Goal: Task Accomplishment & Management: Manage account settings

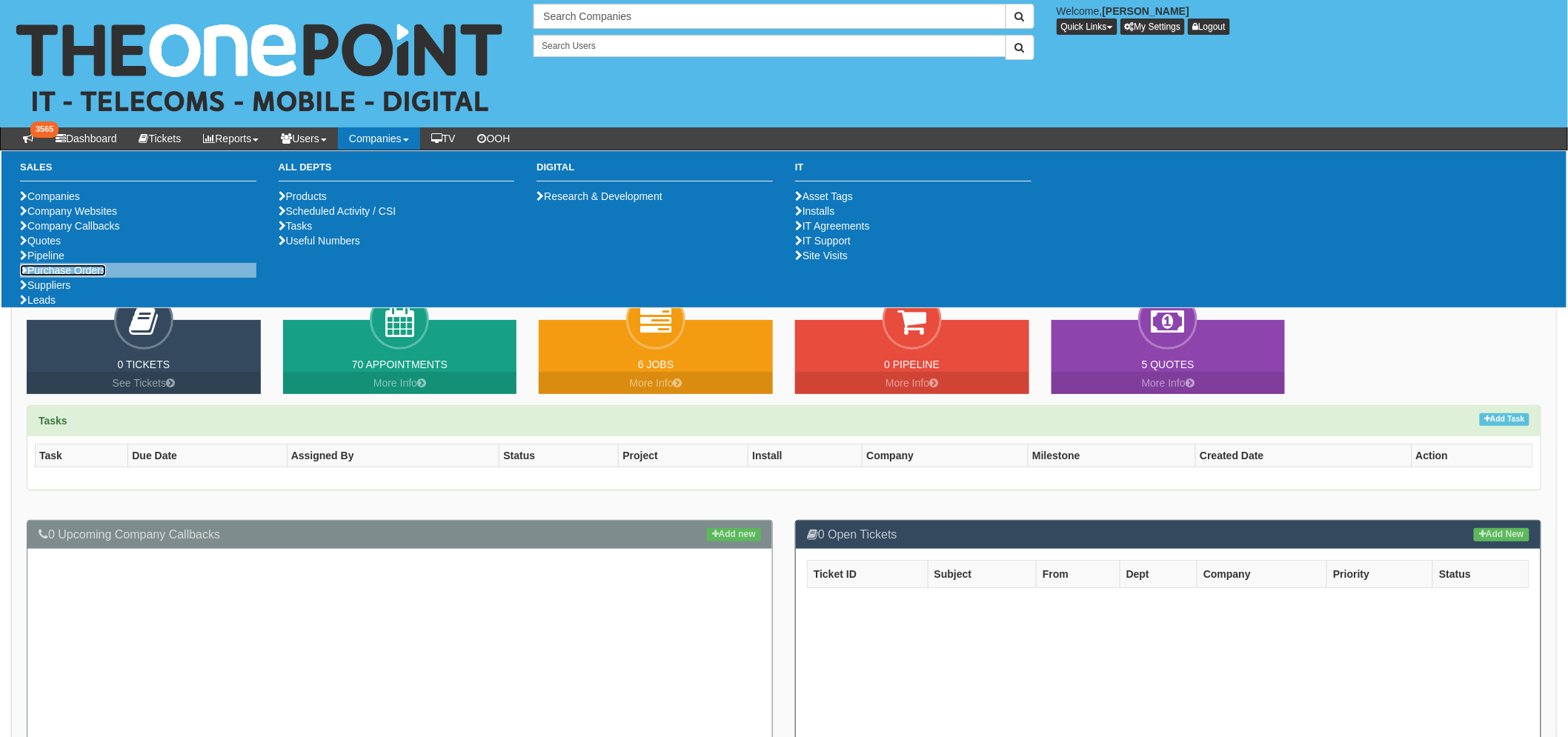
click at [73, 276] on link "Purchase Orders" at bounding box center [62, 270] width 86 height 12
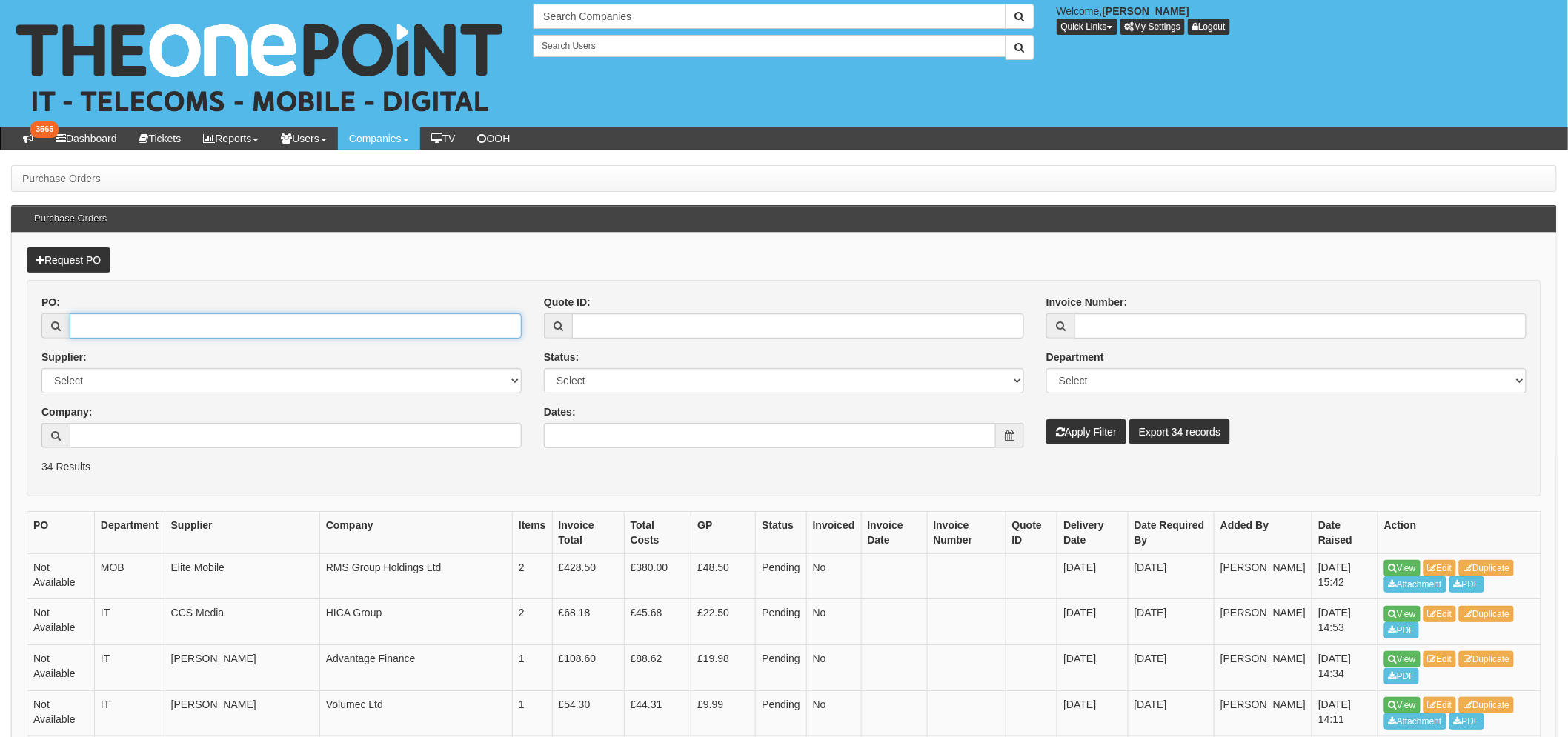
click at [97, 329] on input "PO:" at bounding box center [295, 326] width 452 height 25
type input "14621"
click at [1046, 419] on button "Apply Filter" at bounding box center [1086, 432] width 80 height 25
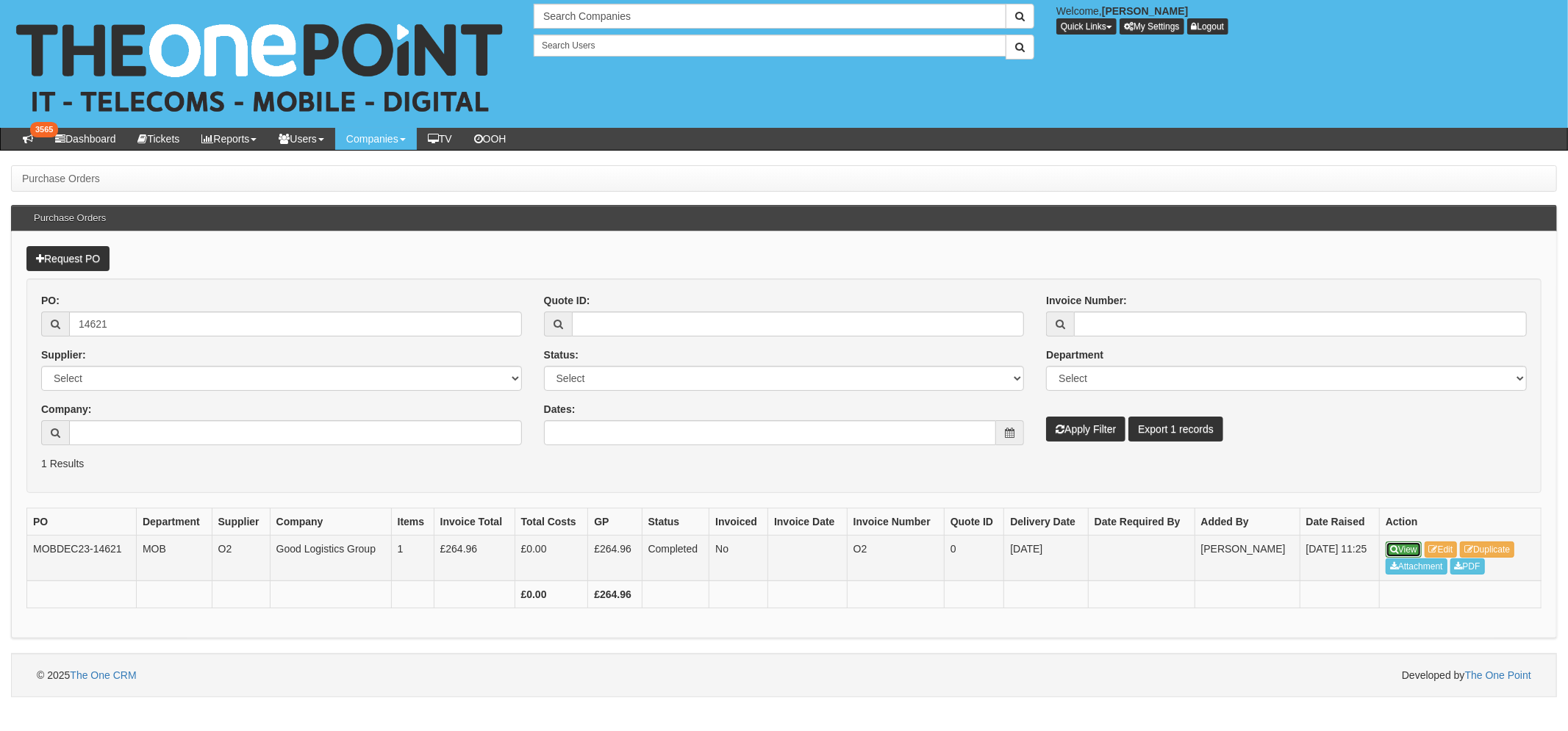
click at [1393, 549] on icon at bounding box center [1393, 549] width 8 height 9
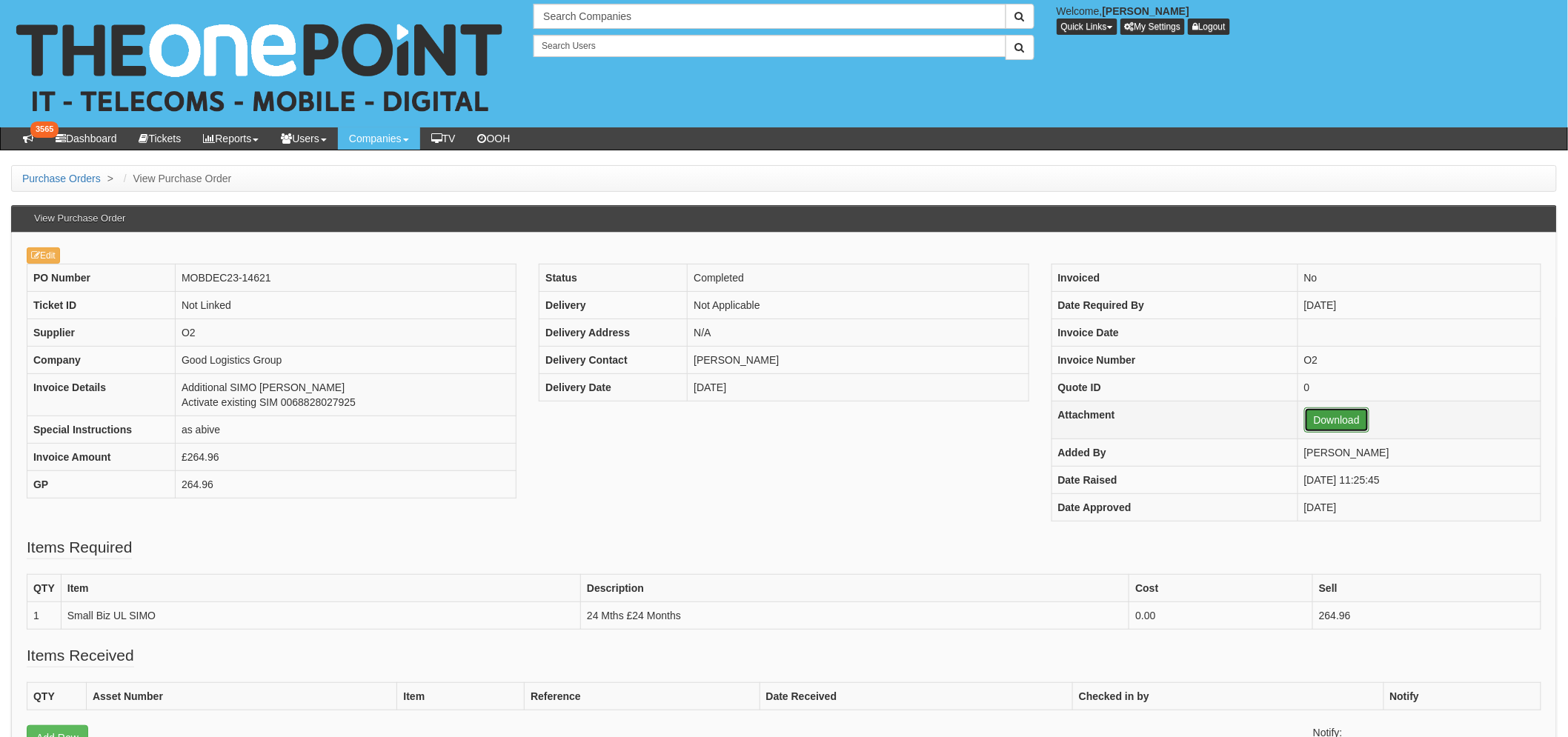
click at [1304, 422] on link "Download" at bounding box center [1336, 420] width 65 height 25
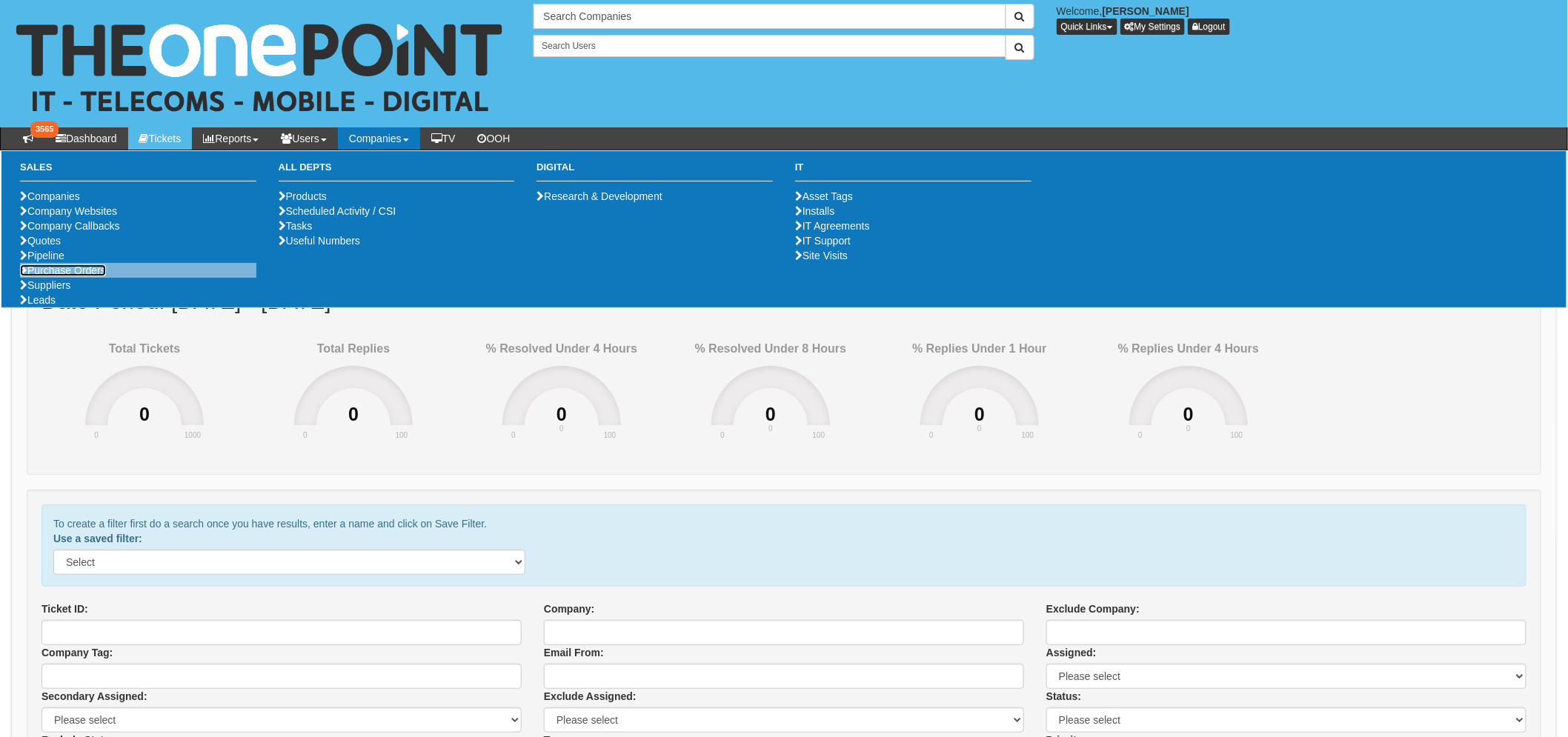
click at [98, 276] on link "Purchase Orders" at bounding box center [62, 270] width 86 height 12
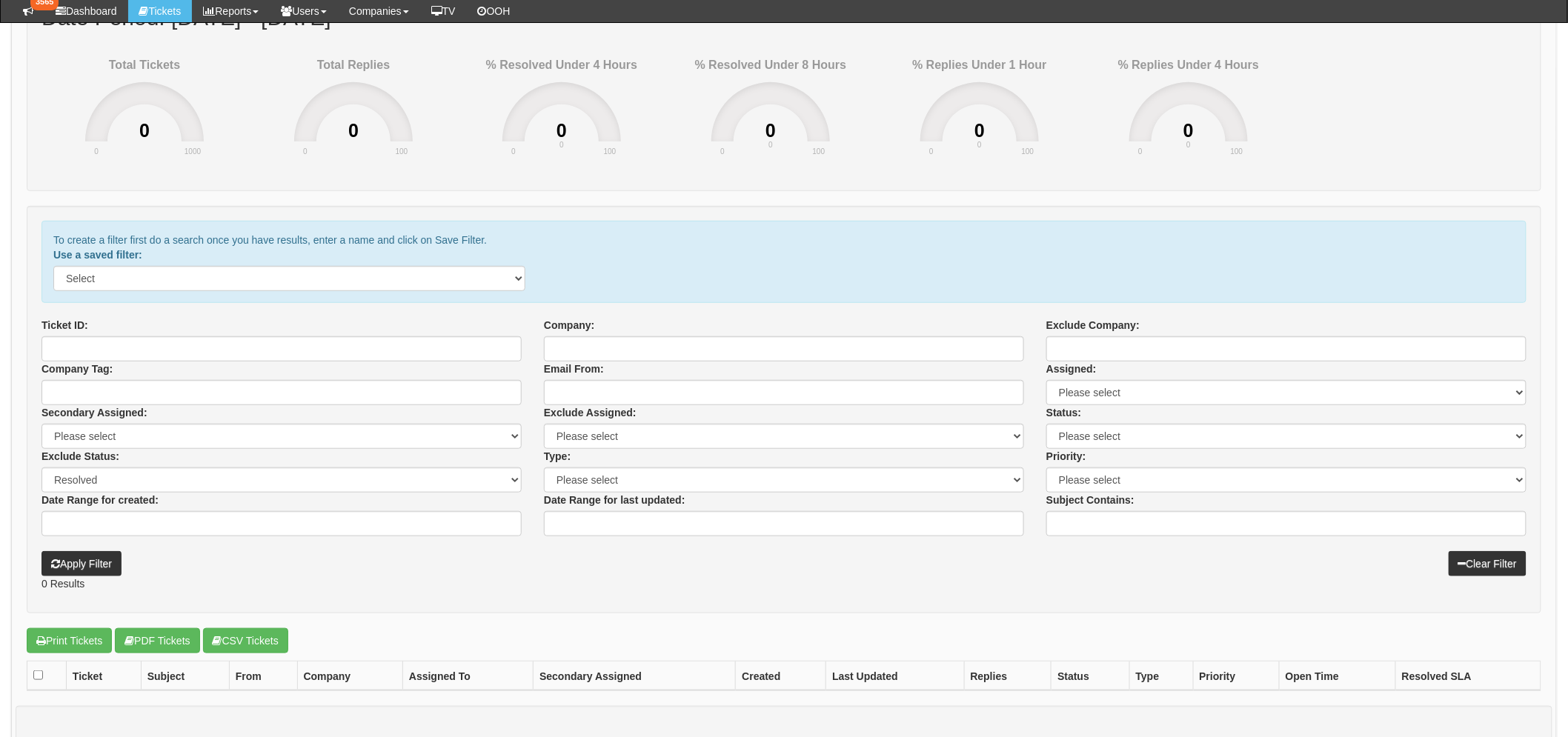
scroll to position [247, 0]
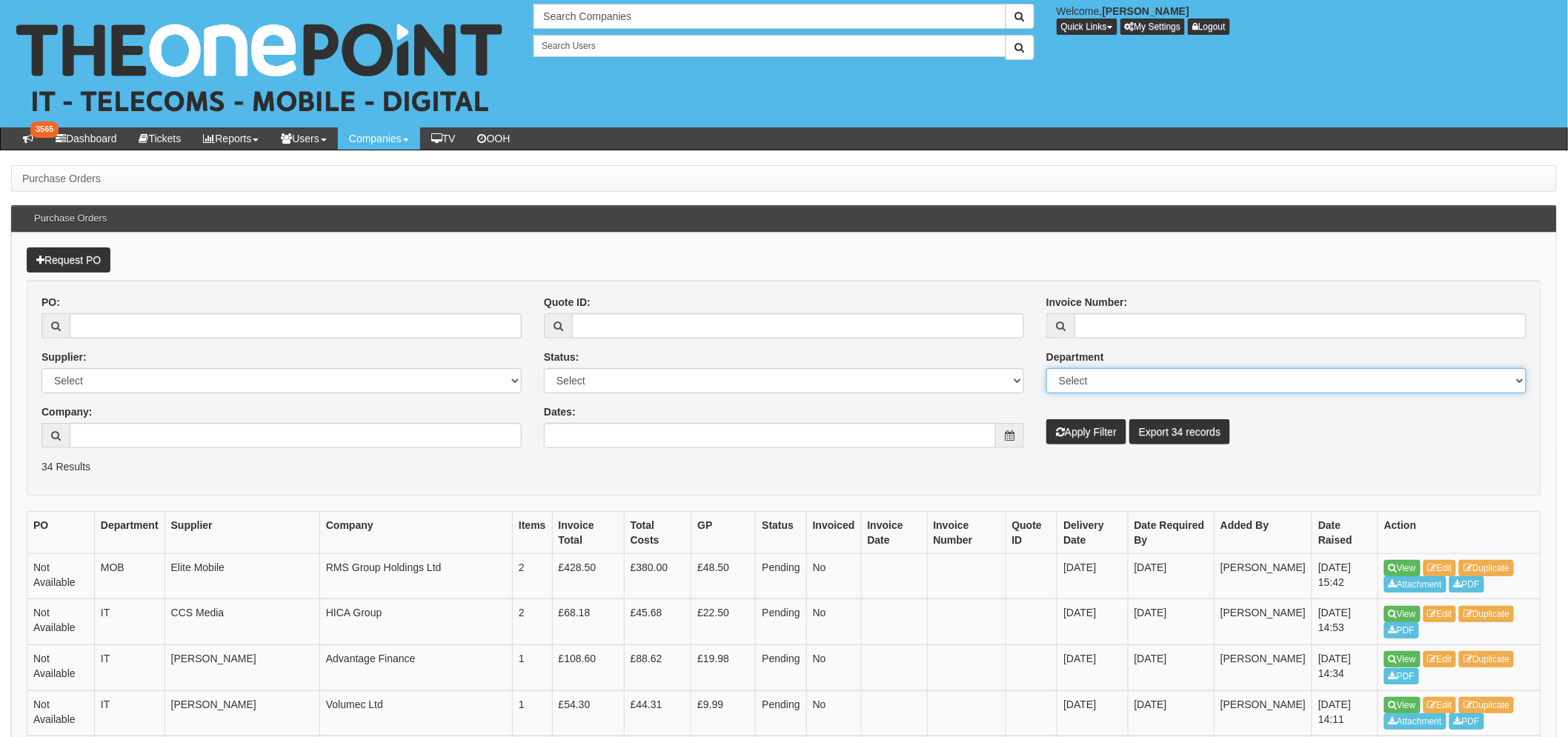
click at [1079, 383] on select "Select Mobiles IT Telecoms Marketing Digital Internal" at bounding box center [1286, 381] width 480 height 25
select select "MOB"
click at [1046, 368] on select "Select Mobiles IT Telecoms Marketing Digital Internal" at bounding box center [1286, 381] width 480 height 25
click at [1089, 430] on button "Apply Filter" at bounding box center [1086, 432] width 80 height 25
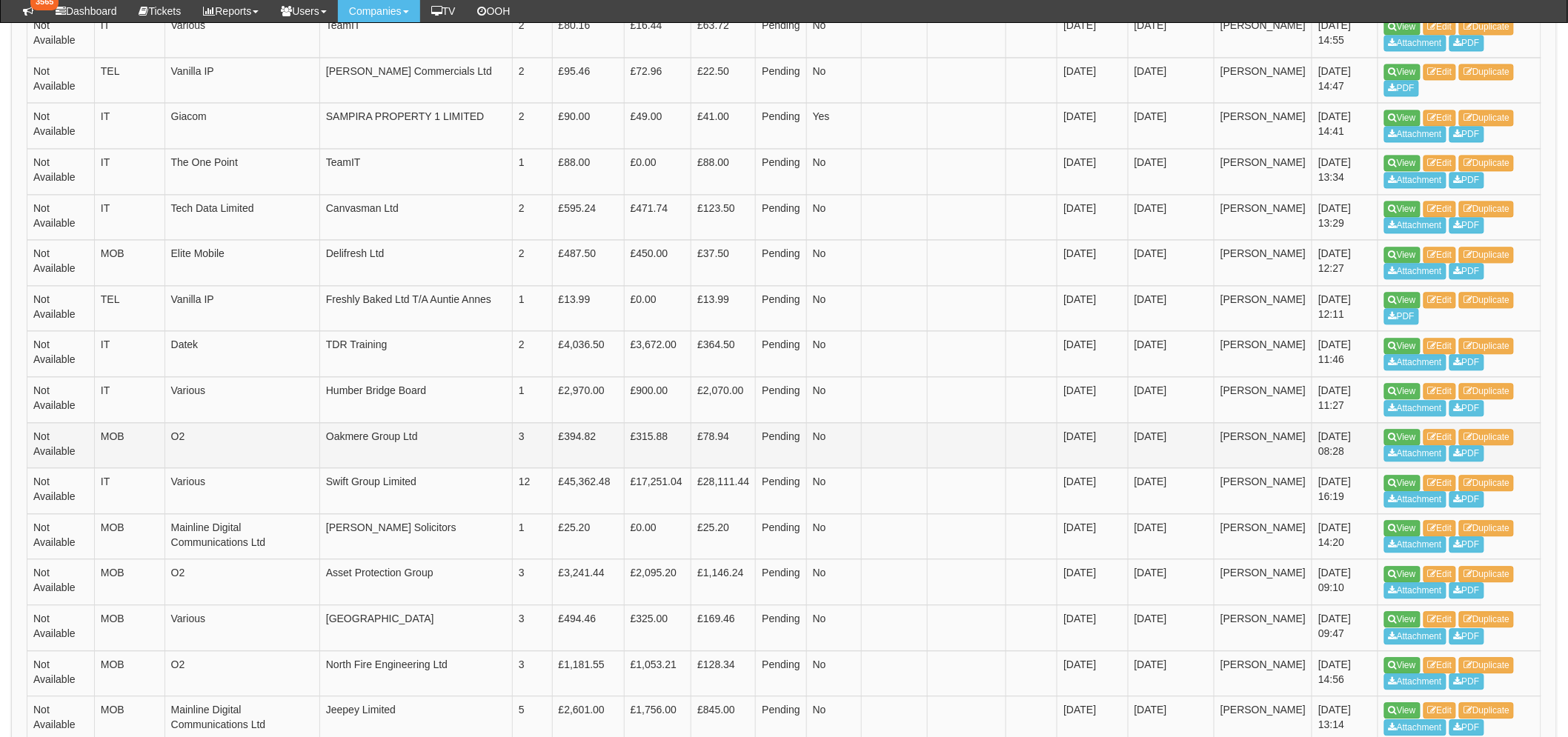
scroll to position [1445, 0]
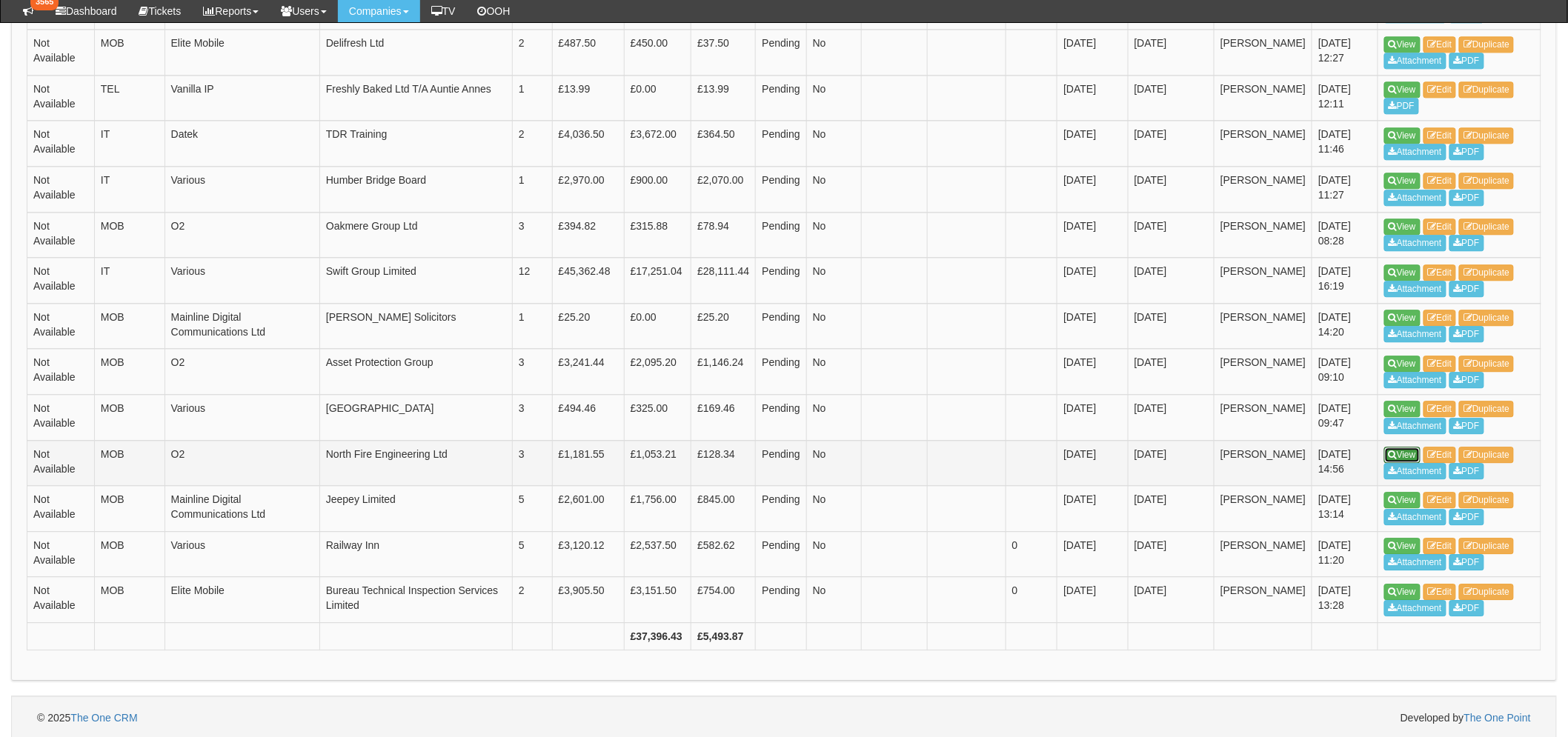
drag, startPoint x: 1390, startPoint y: 455, endPoint x: 1383, endPoint y: 452, distance: 7.6
click at [1390, 455] on icon at bounding box center [1392, 455] width 8 height 9
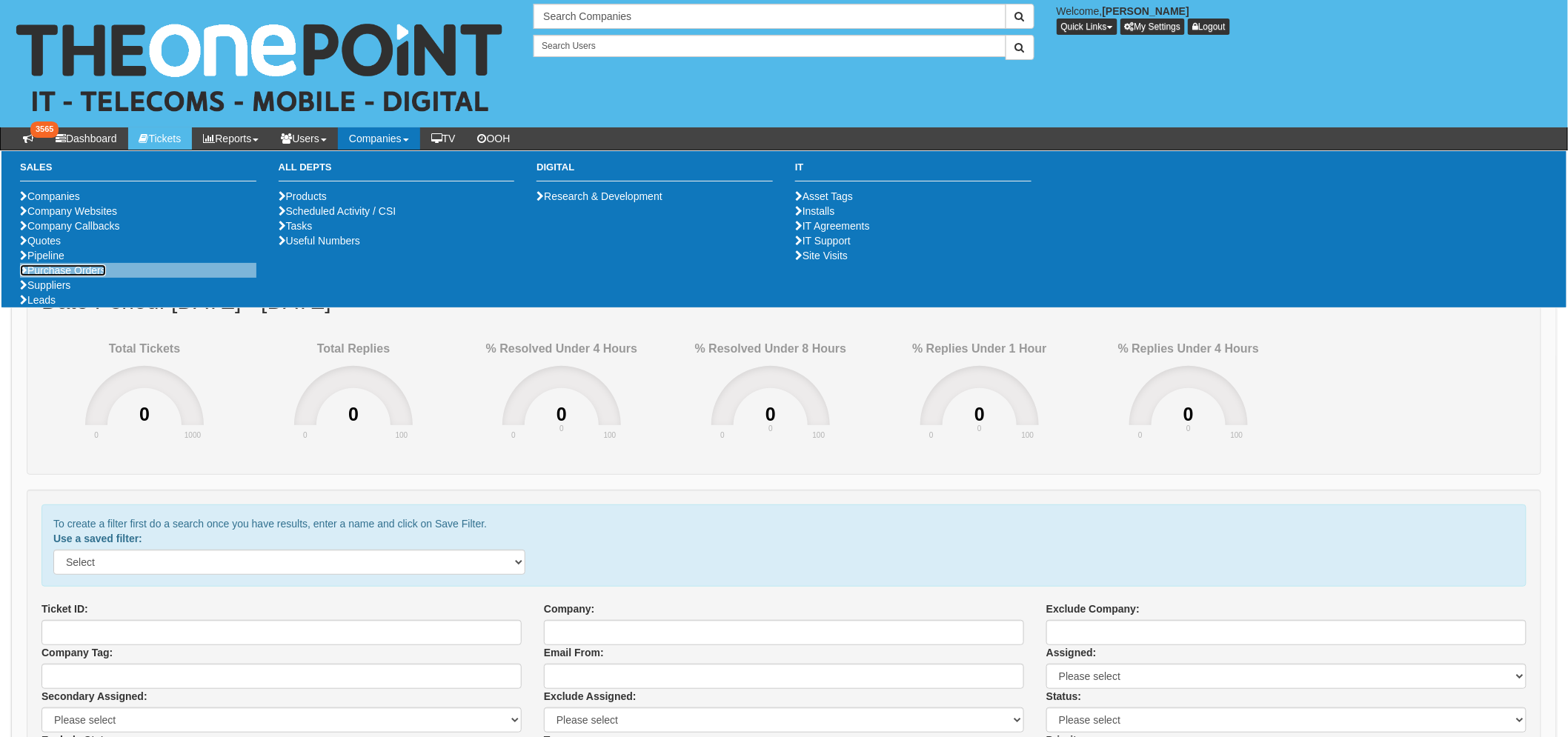
click at [84, 276] on link "Purchase Orders" at bounding box center [62, 270] width 86 height 12
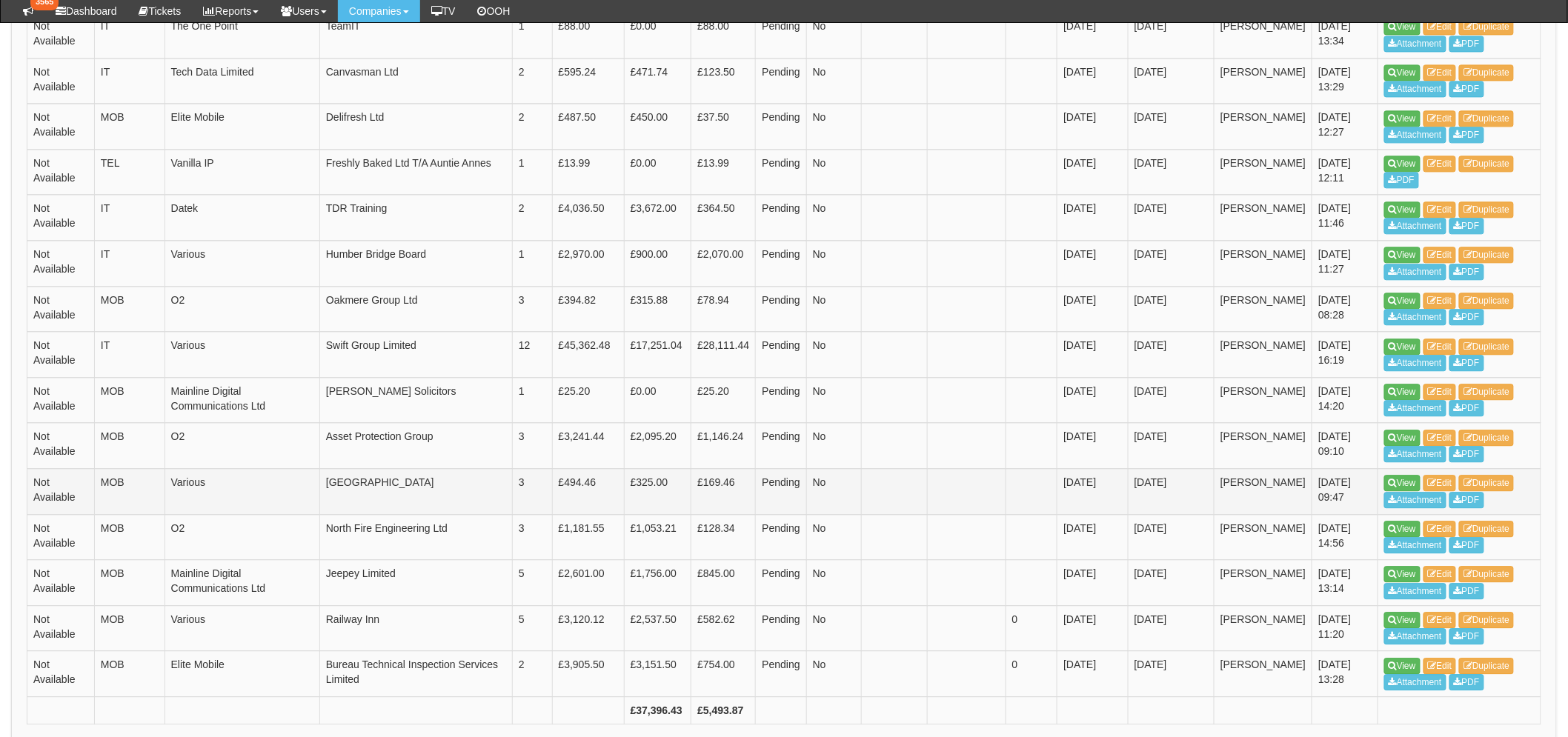
scroll to position [1398, 0]
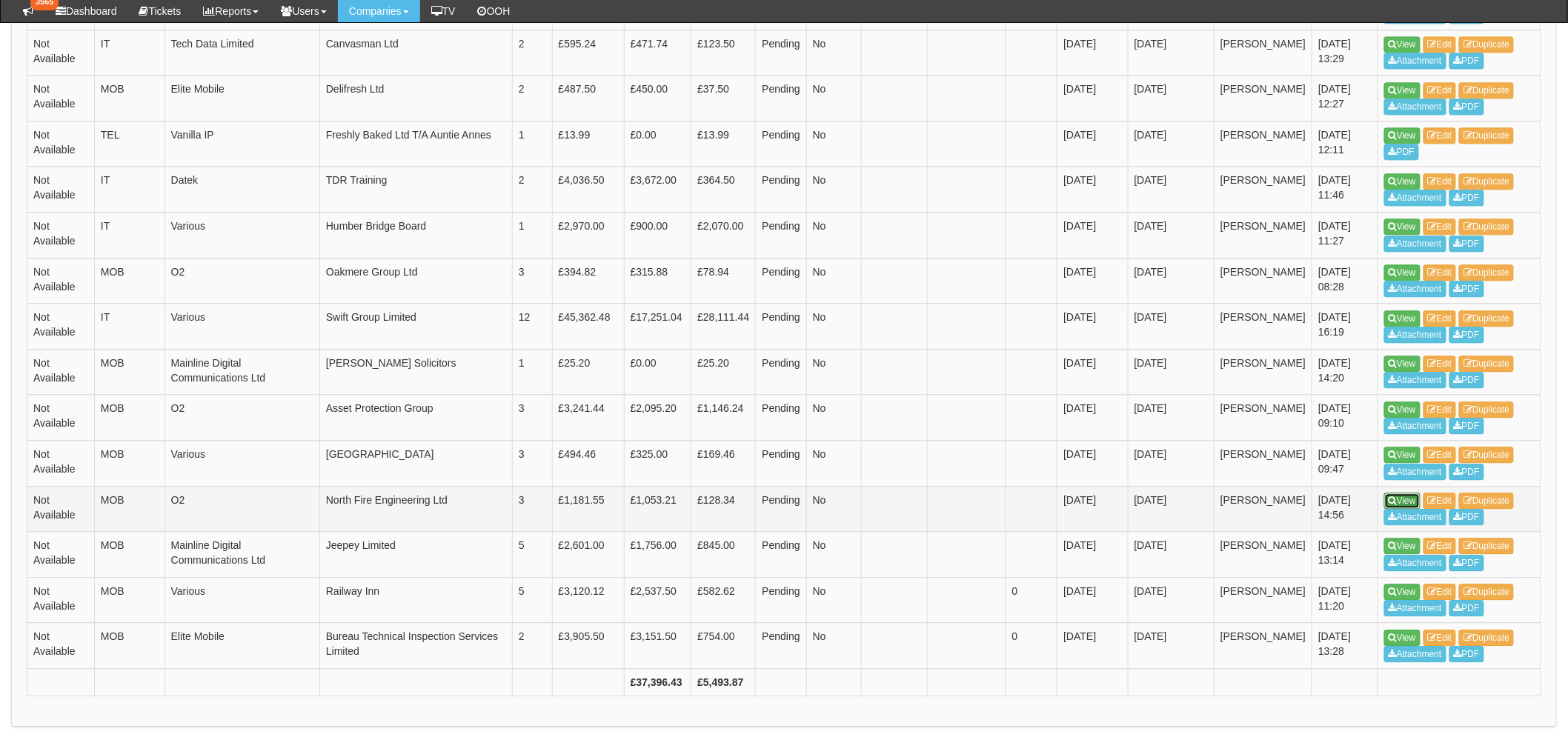
click at [1387, 501] on link "View" at bounding box center [1402, 500] width 36 height 17
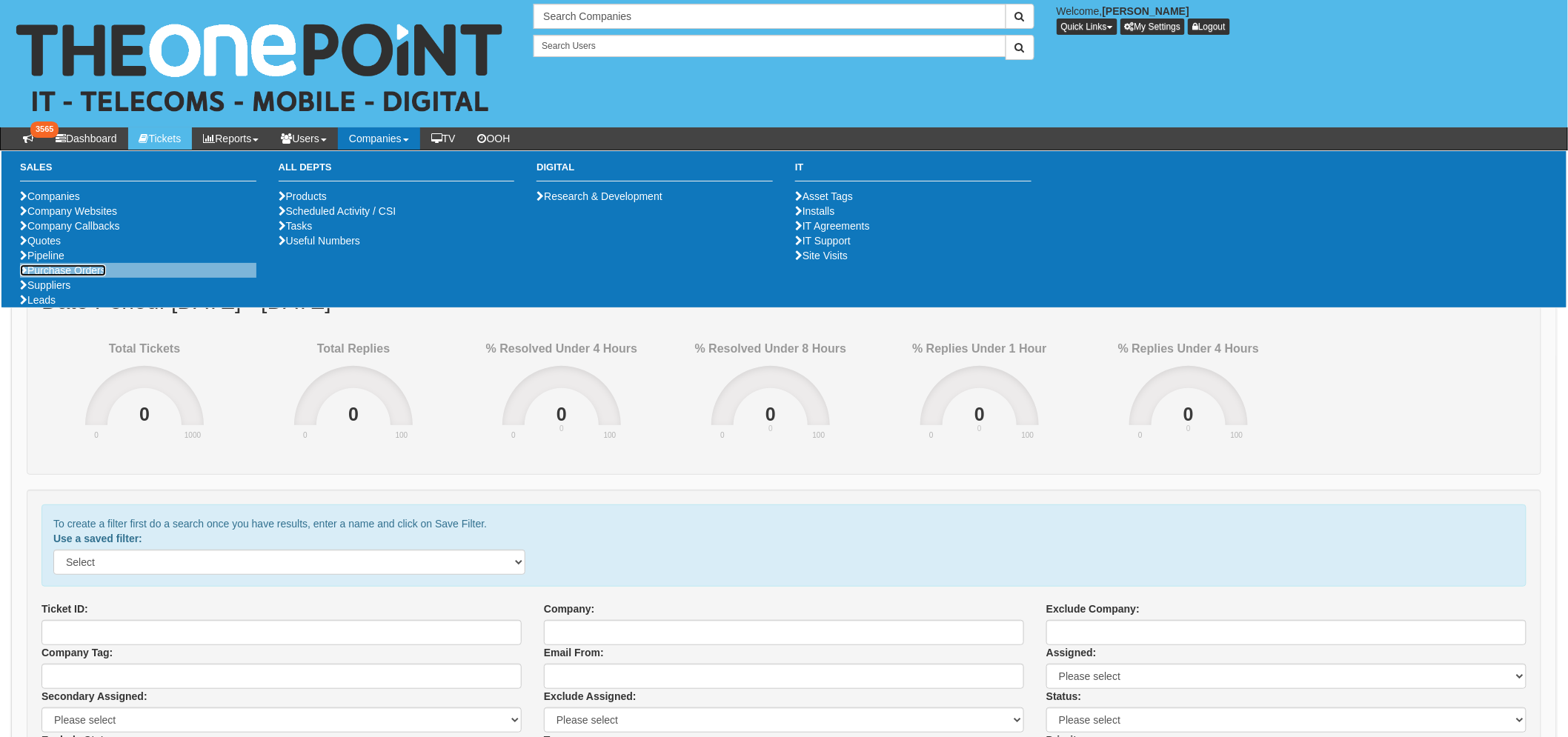
click at [54, 276] on link "Purchase Orders" at bounding box center [62, 270] width 86 height 12
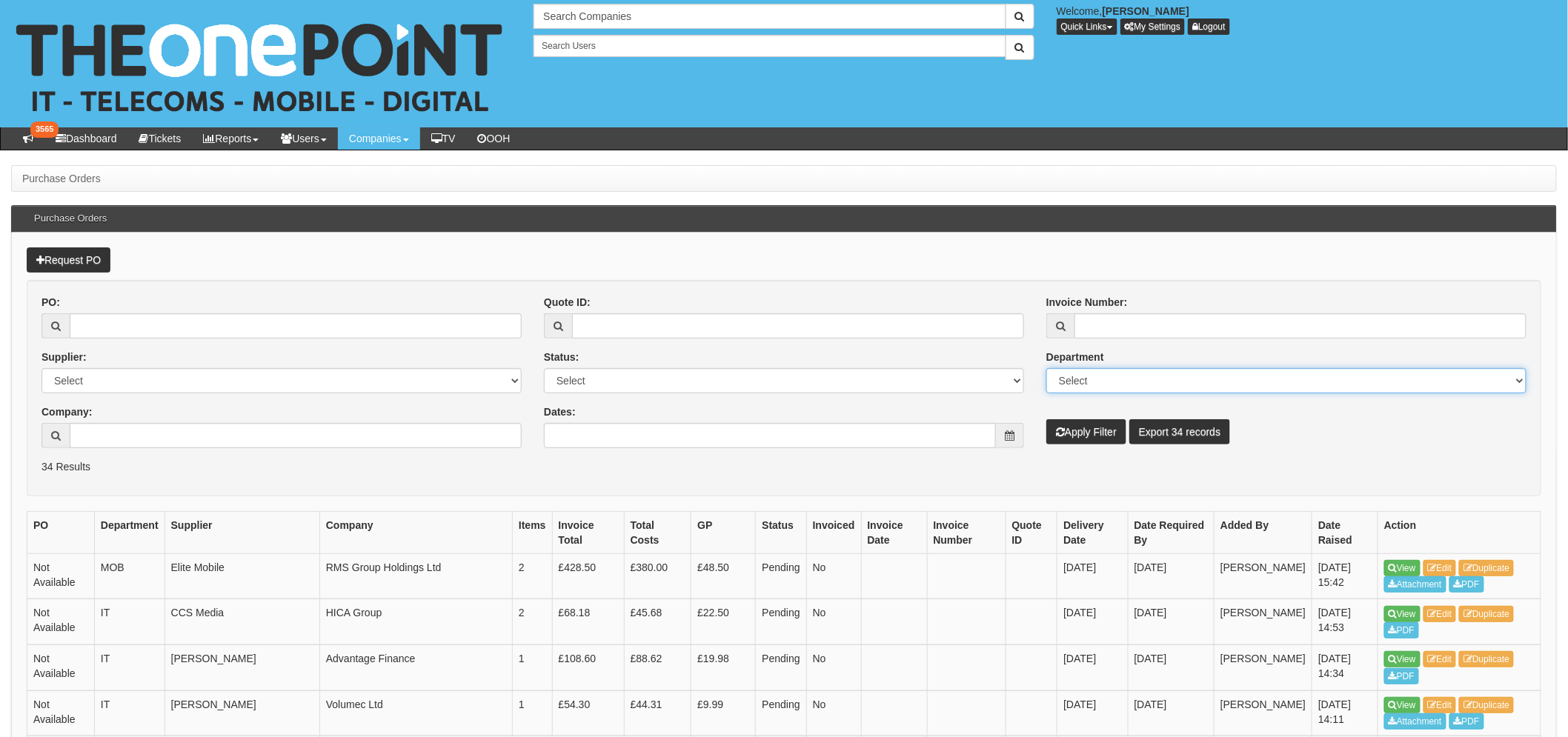
click at [1108, 383] on select "Select Mobiles IT Telecoms Marketing Digital Internal" at bounding box center [1286, 381] width 480 height 25
select select "MOB"
click at [1046, 368] on select "Select Mobiles IT Telecoms Marketing Digital Internal" at bounding box center [1286, 381] width 480 height 25
click at [1085, 434] on button "Apply Filter" at bounding box center [1086, 432] width 80 height 25
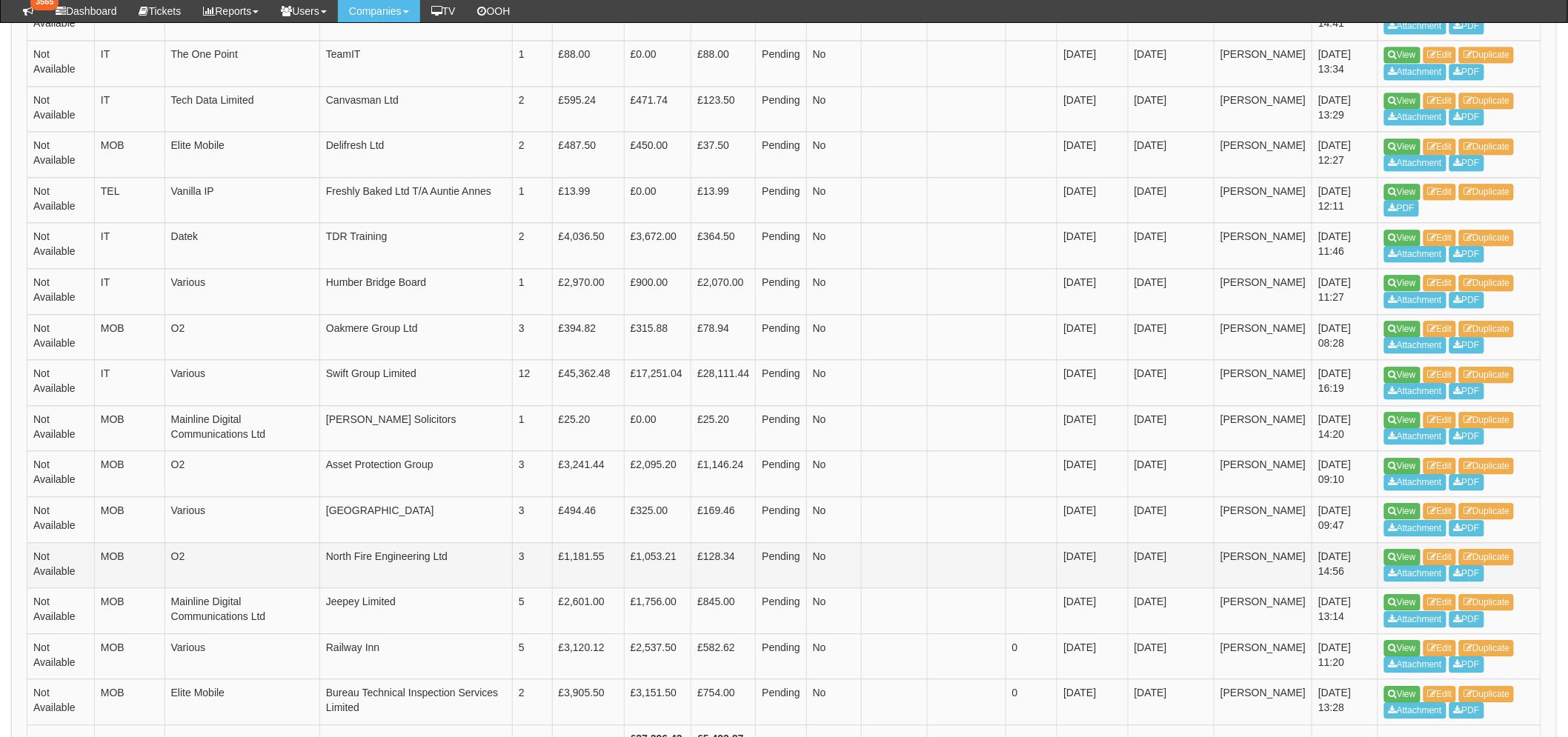
scroll to position [1445, 0]
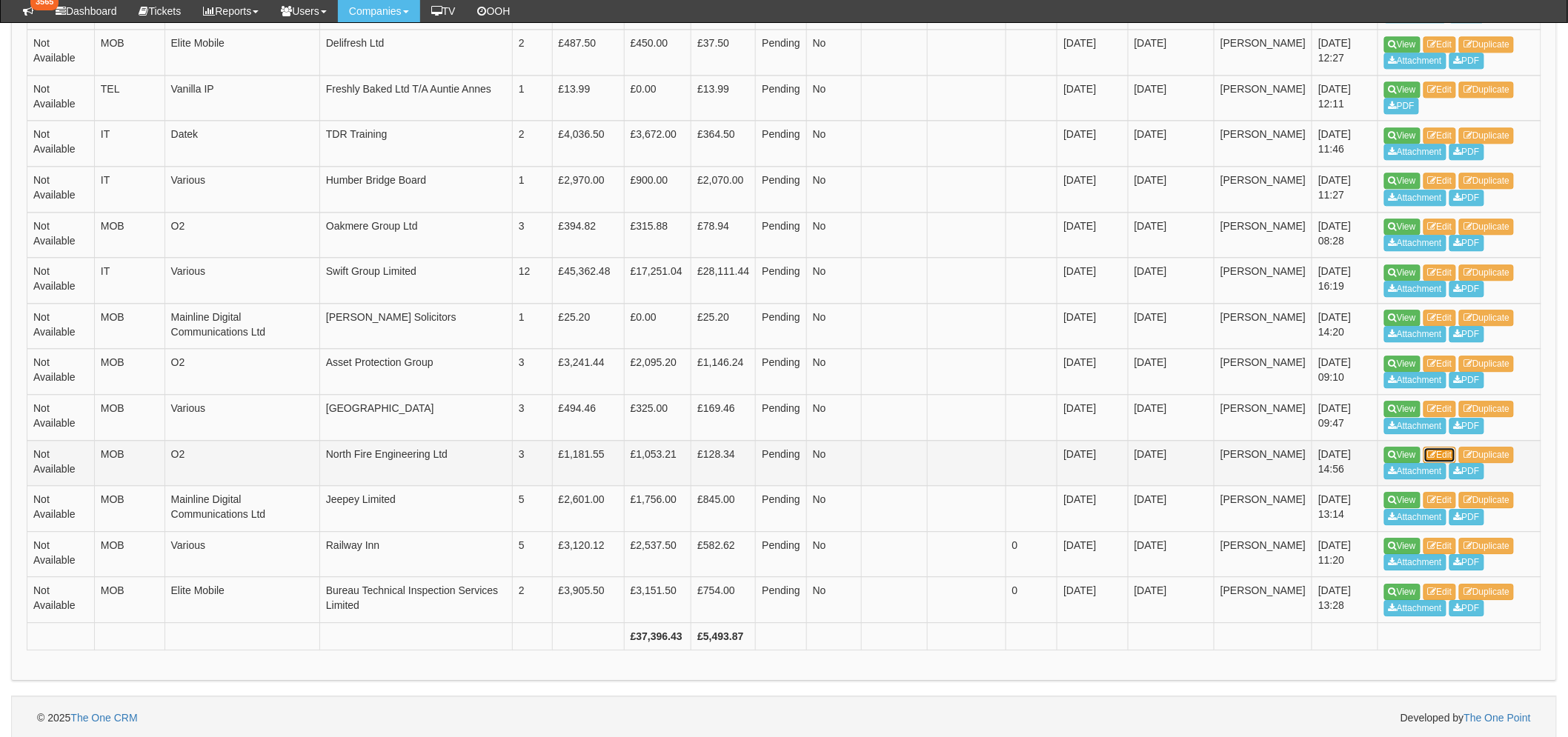
click at [1448, 448] on link "Edit" at bounding box center [1439, 455] width 33 height 17
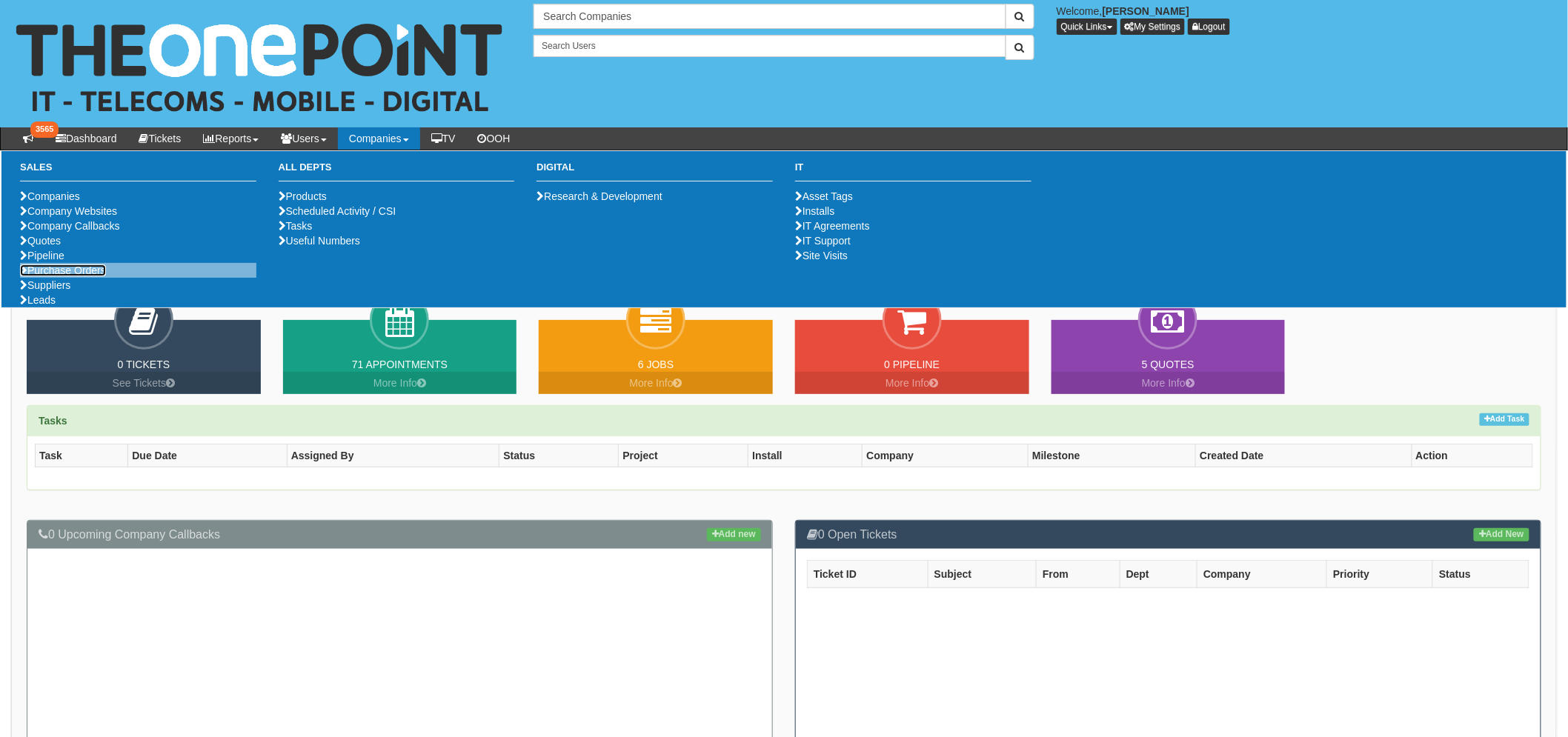
click at [99, 276] on link "Purchase Orders" at bounding box center [62, 270] width 86 height 12
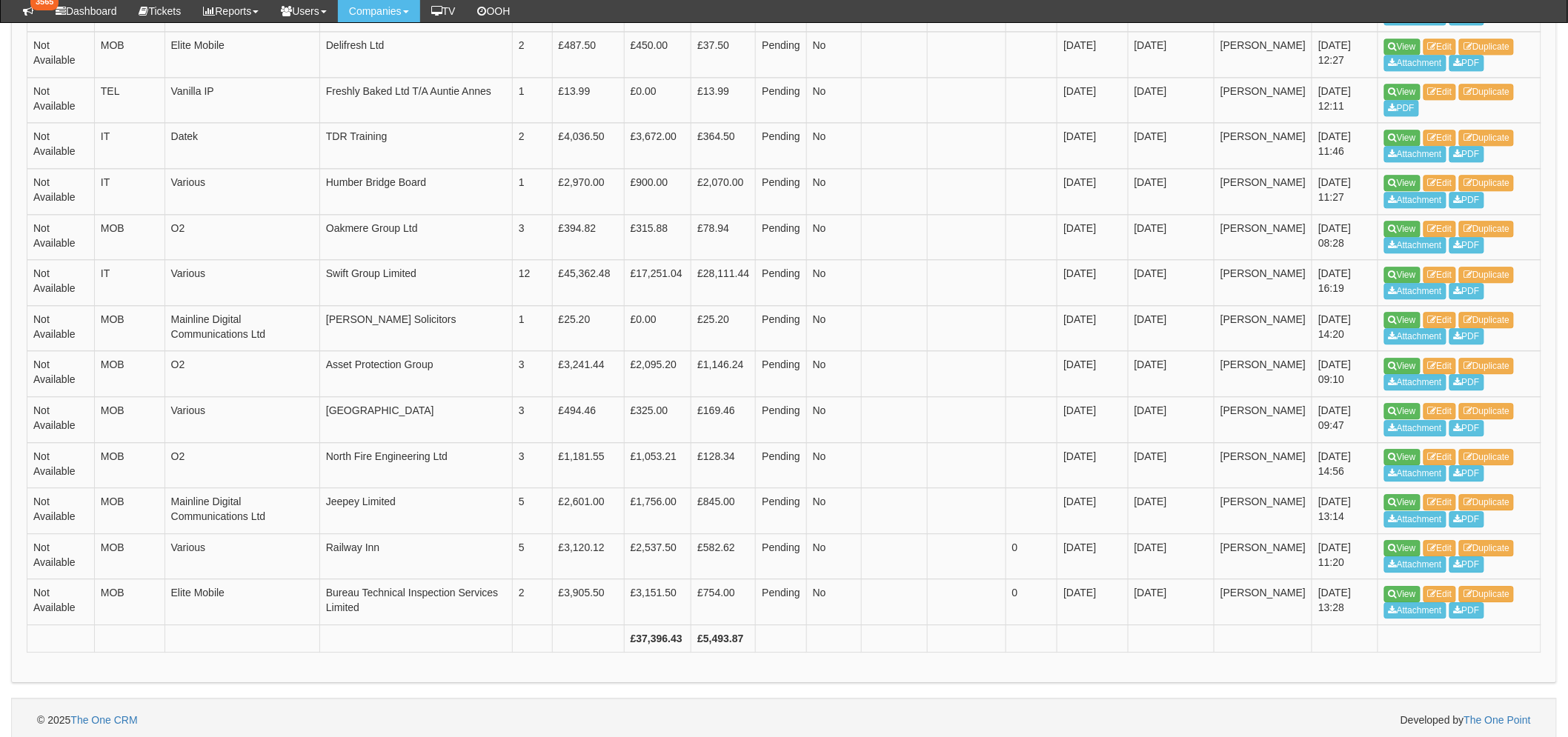
scroll to position [1445, 0]
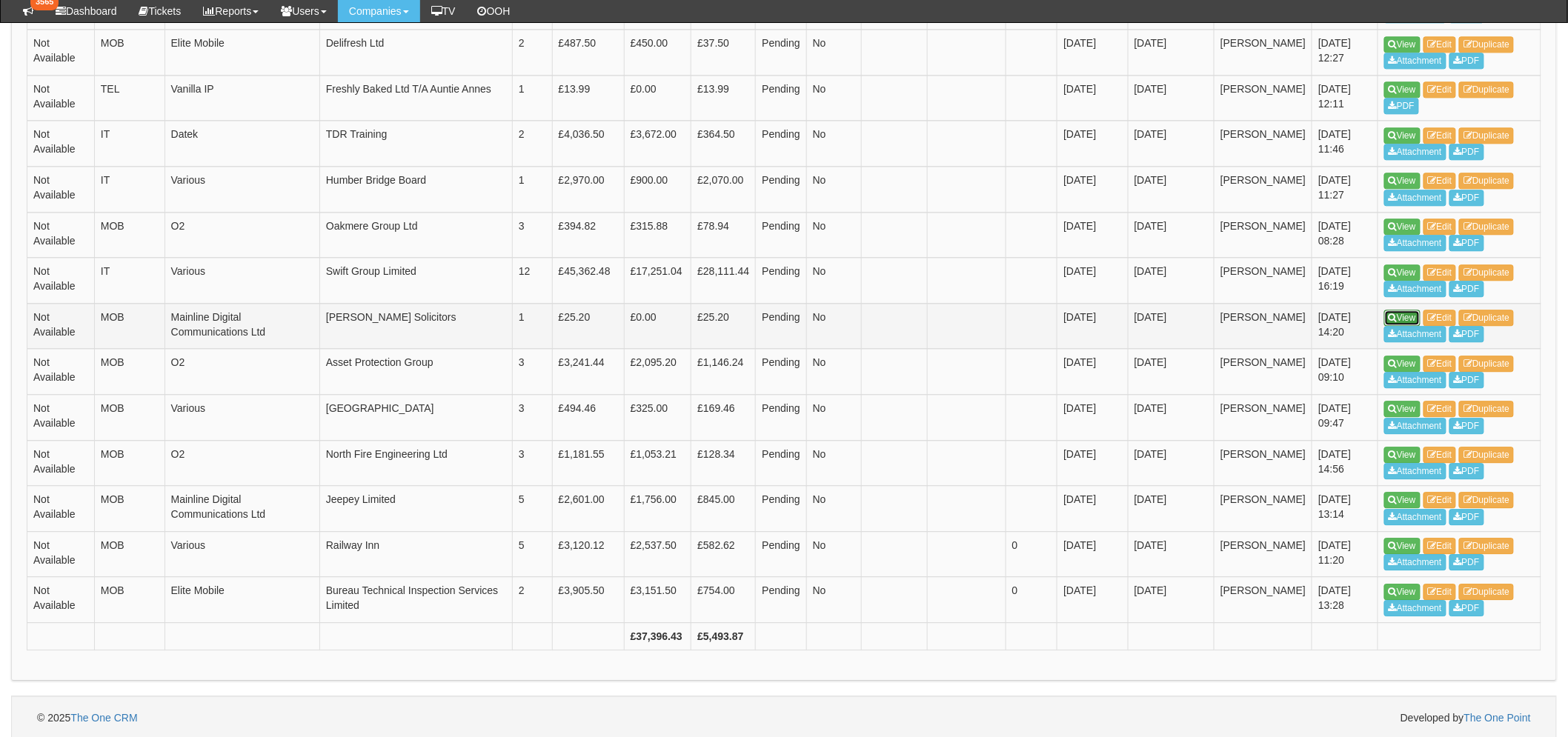
click at [1395, 309] on link "View" at bounding box center [1402, 317] width 36 height 17
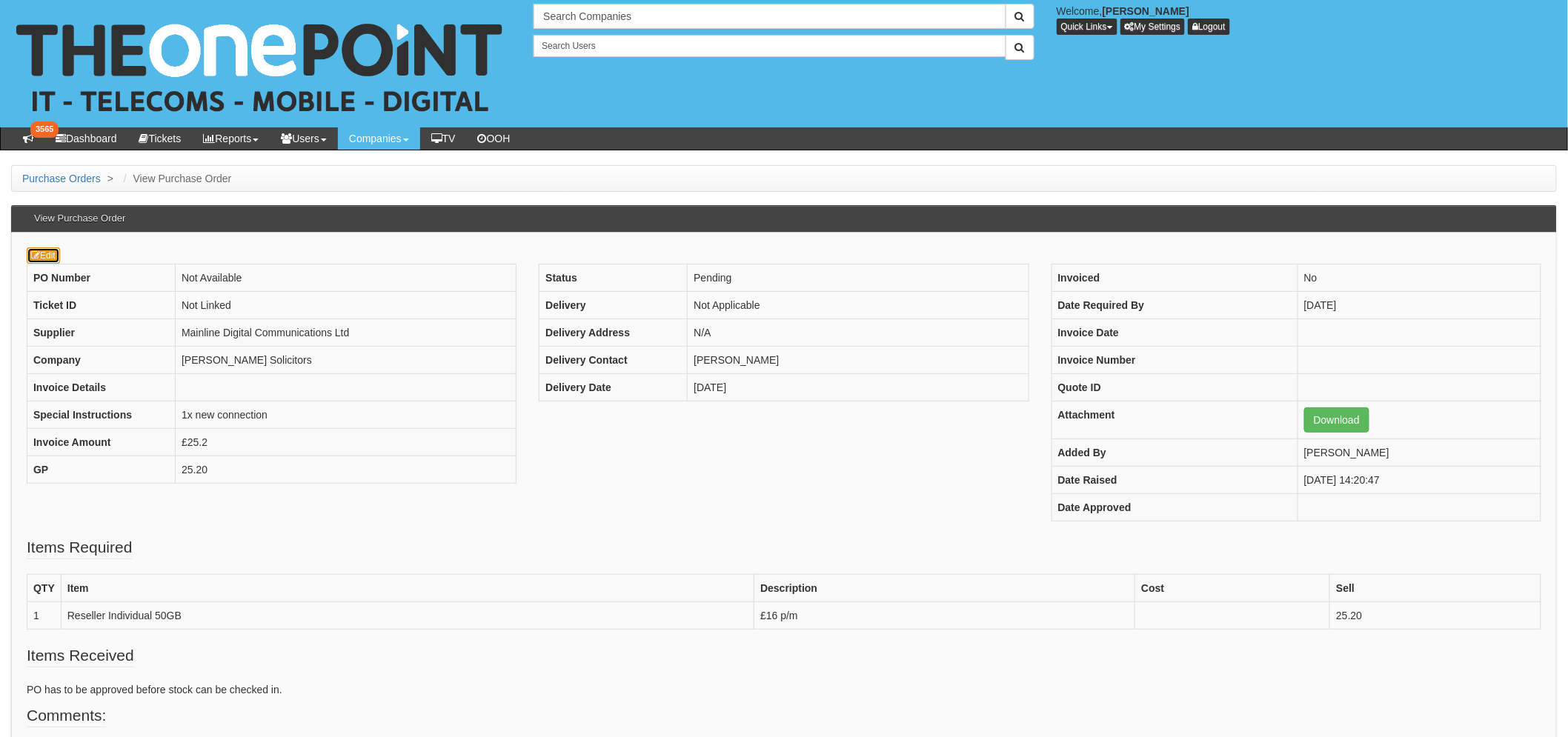
click at [34, 254] on icon at bounding box center [35, 255] width 9 height 9
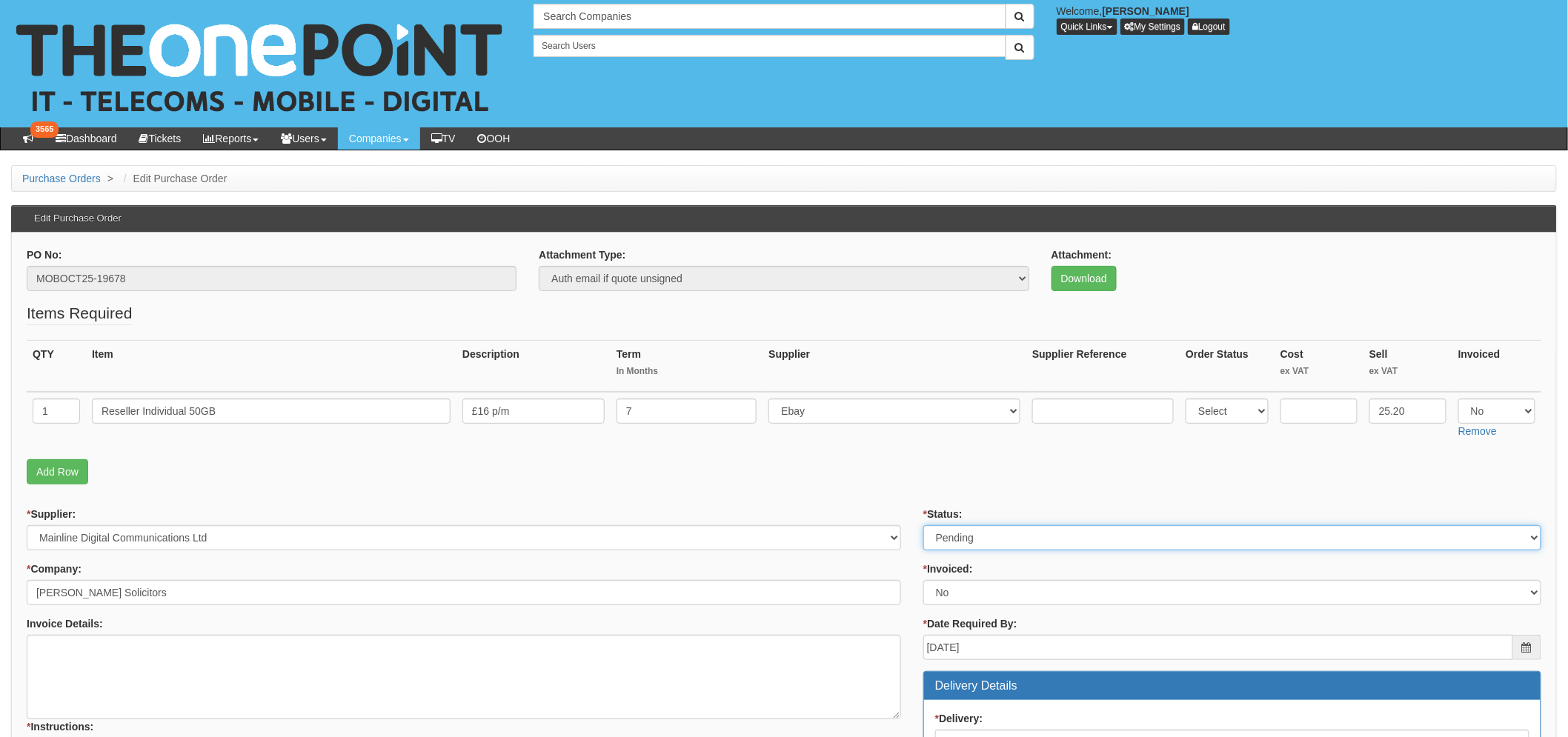
click at [972, 532] on select "Select Approved Completed Delivered Invoiced Ordered Ordered to site Part Order…" at bounding box center [1232, 538] width 618 height 25
select select "2"
click at [923, 526] on select "Select Approved Completed Delivered Invoiced Ordered Ordered to site Part Order…" at bounding box center [1232, 538] width 618 height 25
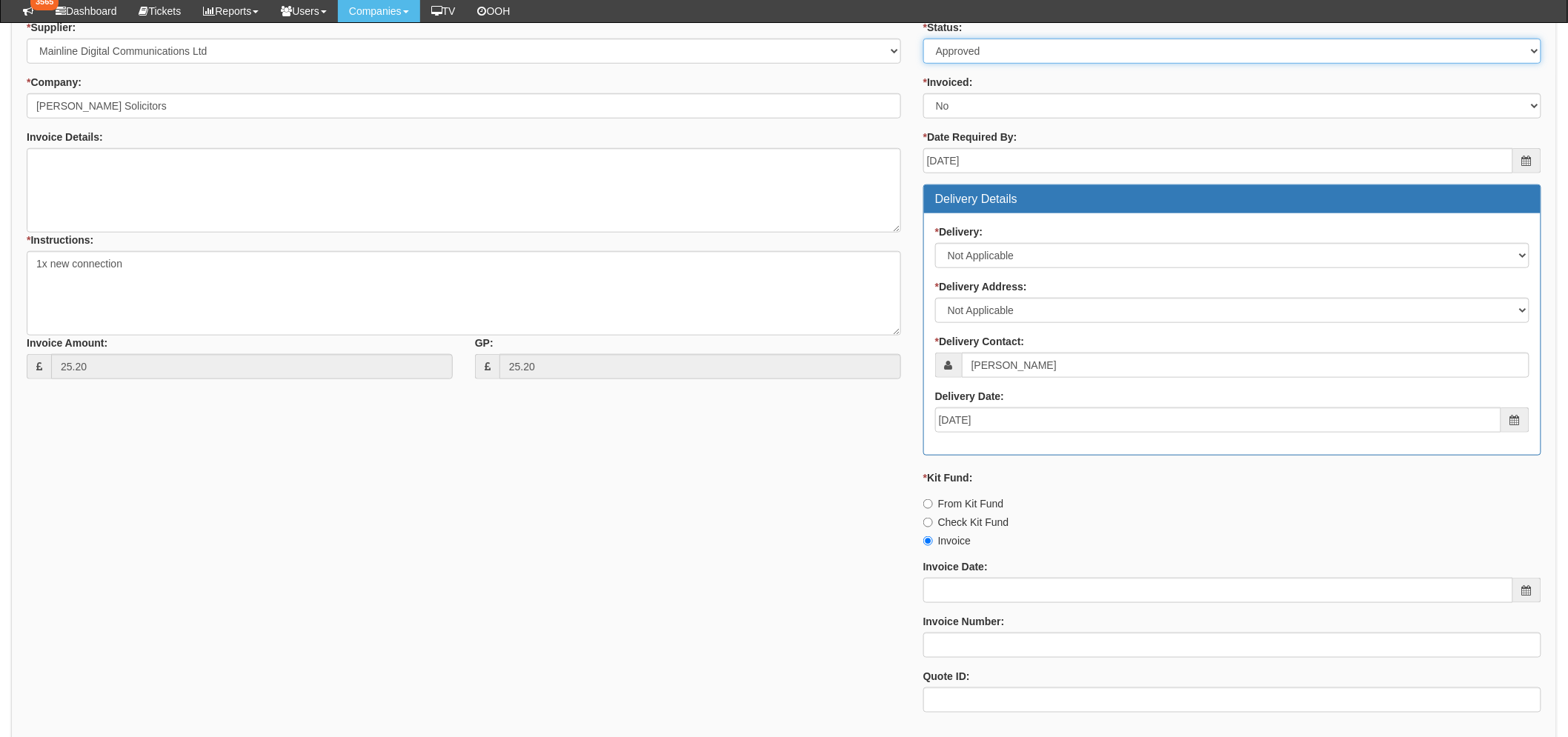
scroll to position [575, 0]
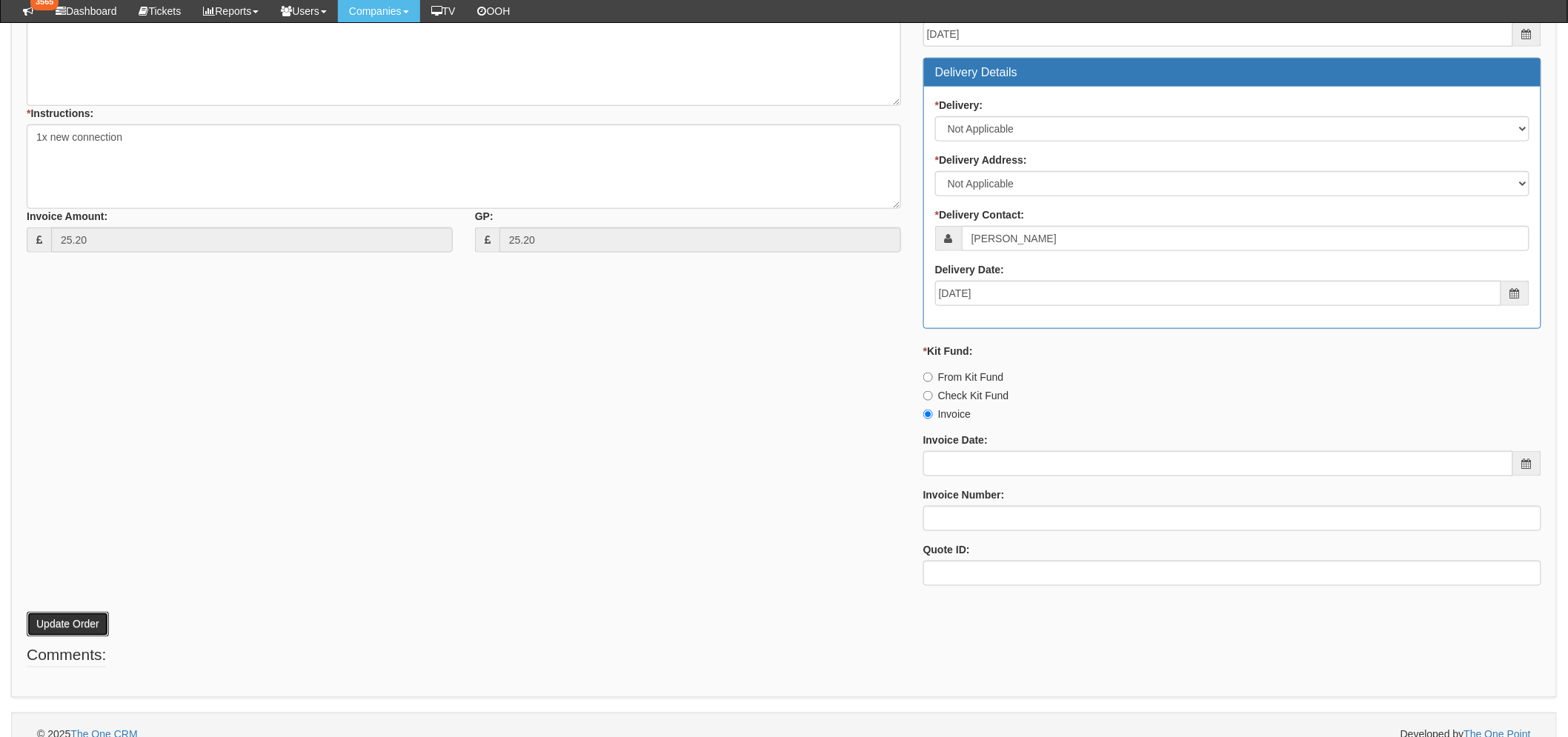
click at [47, 615] on button "Update Order" at bounding box center [68, 624] width 82 height 25
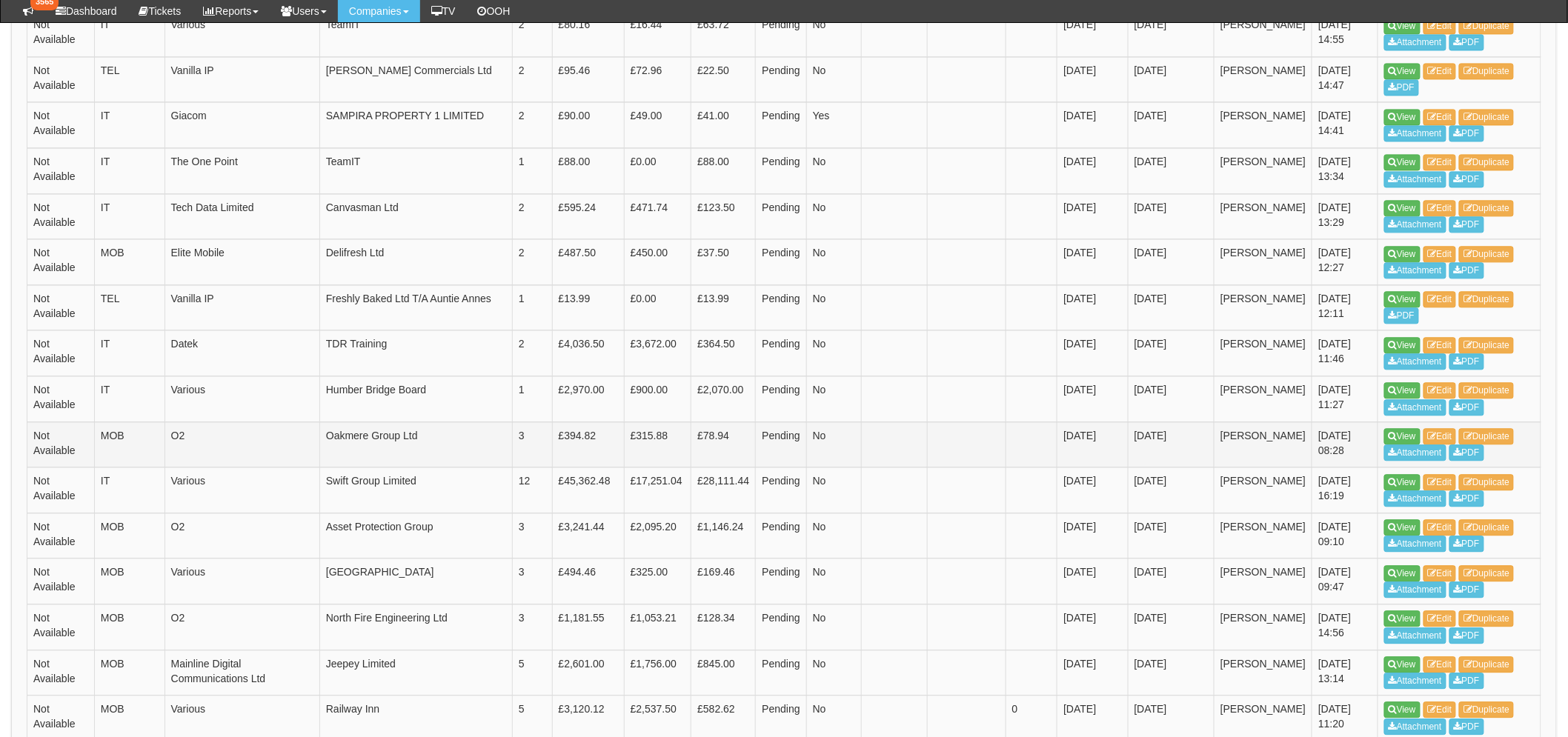
scroll to position [1270, 0]
click at [1401, 248] on link "View" at bounding box center [1402, 255] width 36 height 17
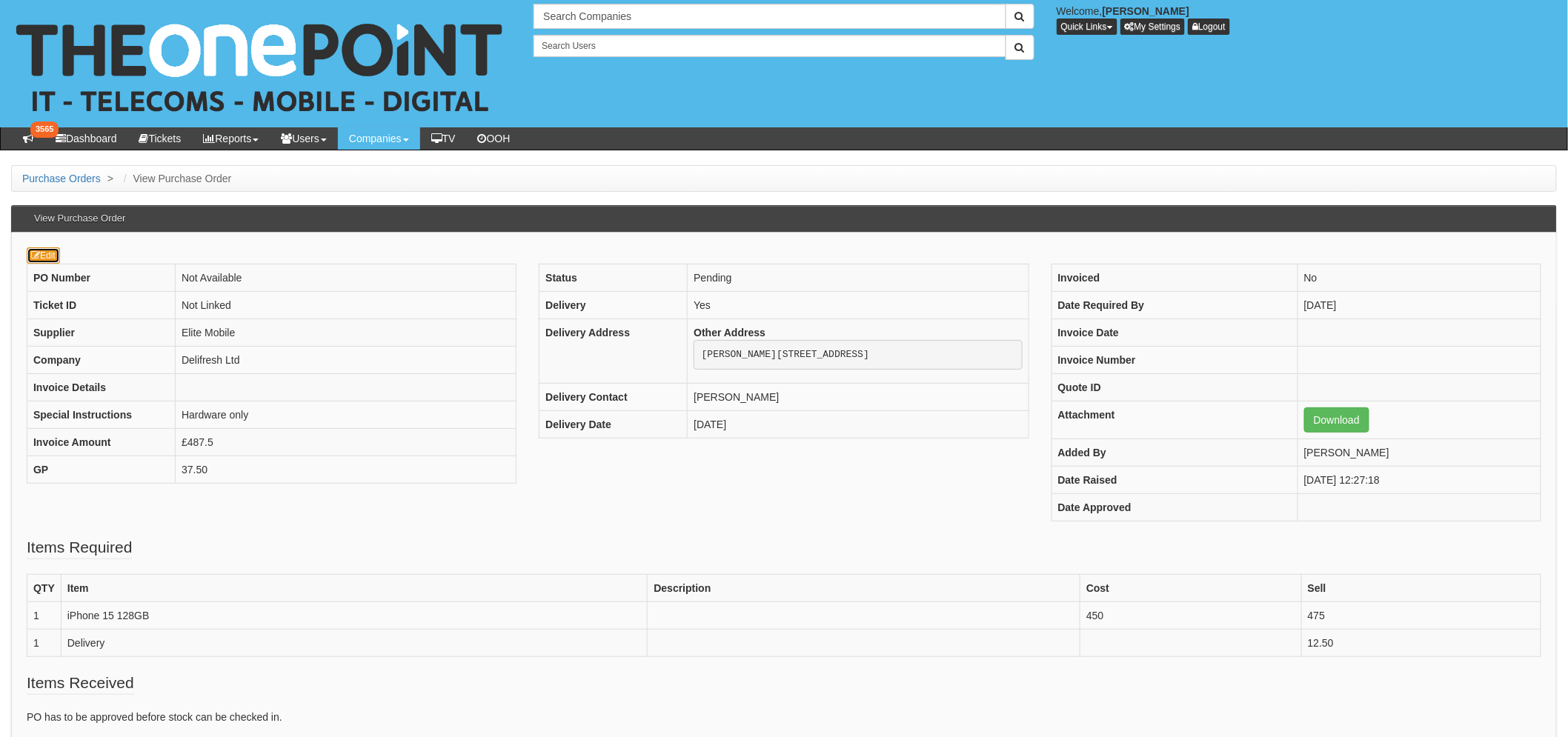
click at [42, 257] on link "Edit" at bounding box center [43, 256] width 33 height 17
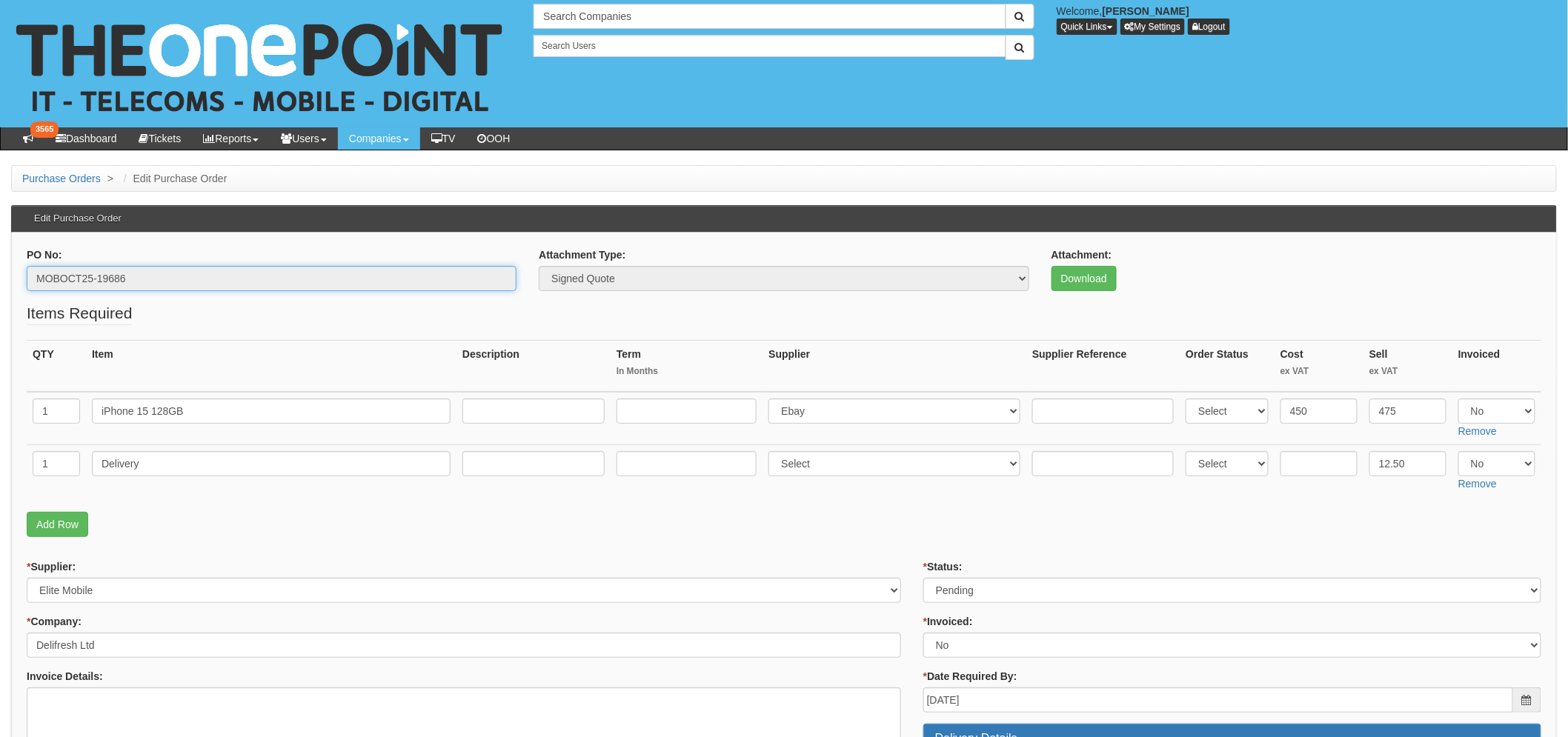
click at [94, 285] on input "MOBOCT25-19686" at bounding box center [271, 279] width 490 height 25
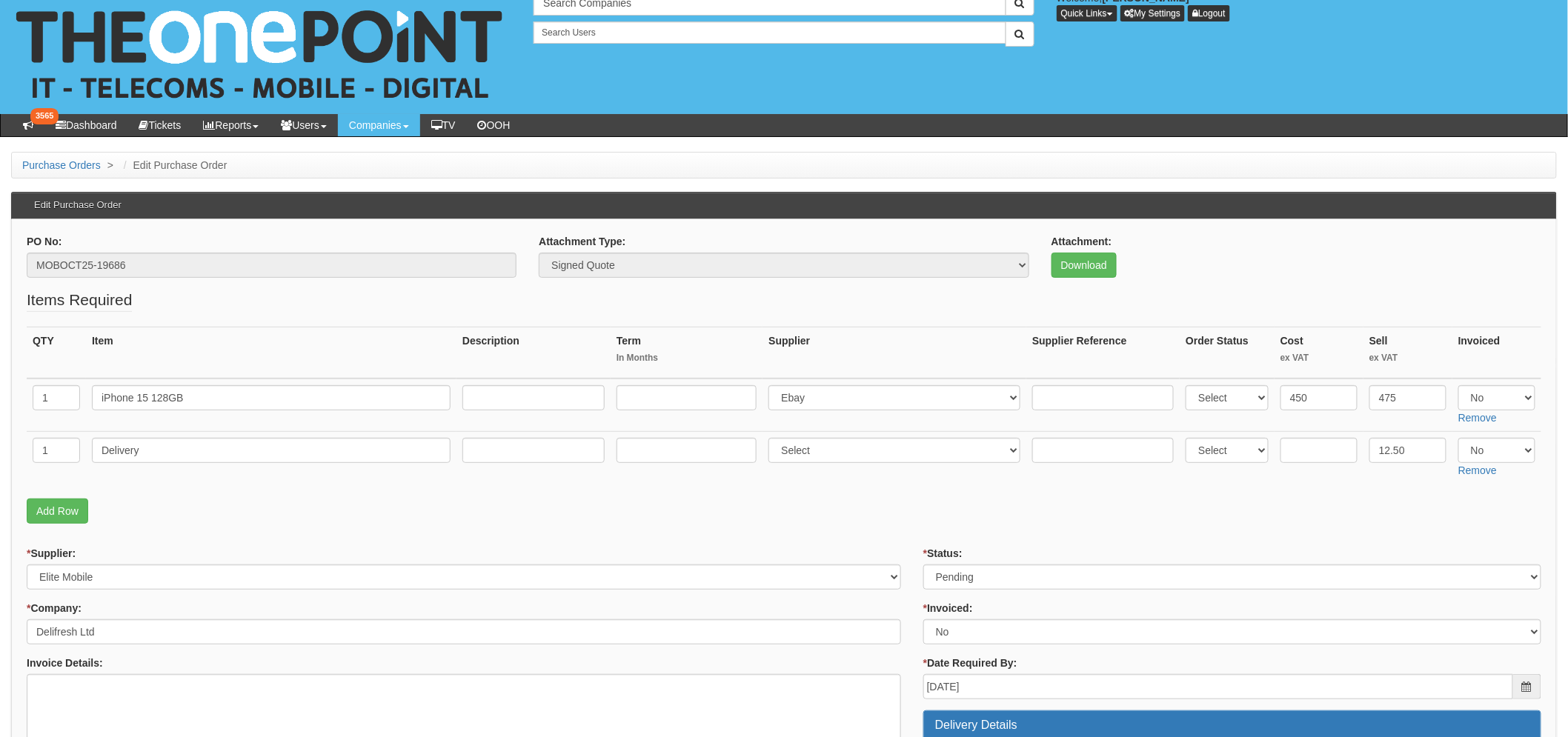
scroll to position [411, 0]
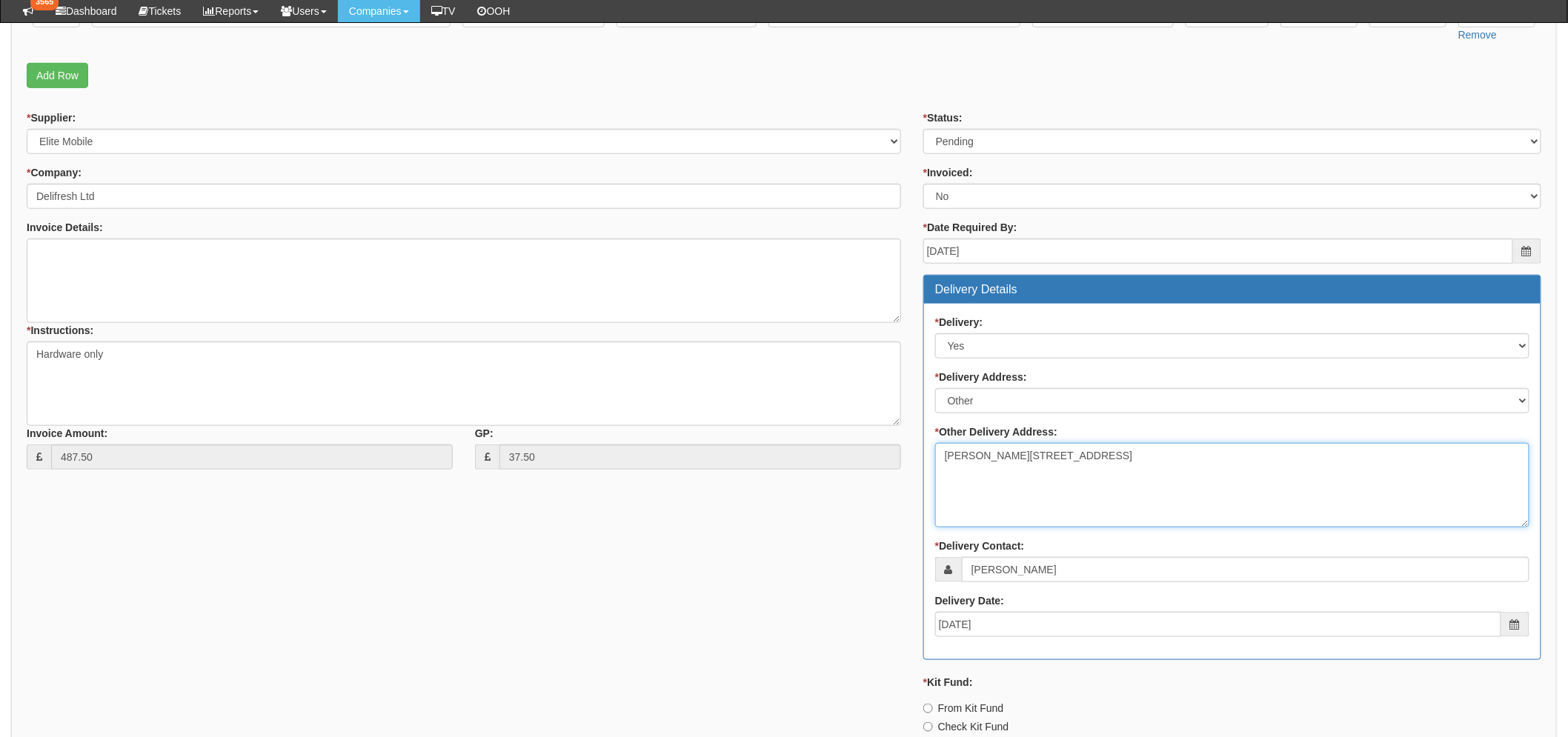
drag, startPoint x: 949, startPoint y: 455, endPoint x: 1100, endPoint y: 462, distance: 151.2
click at [1114, 466] on textarea "[PERSON_NAME][STREET_ADDRESS]" at bounding box center [1232, 484] width 594 height 84
drag, startPoint x: 942, startPoint y: 454, endPoint x: 1077, endPoint y: 466, distance: 135.5
click at [1077, 466] on textarea "Paul Kershaw House, Interchange Way, Oakenshaw Bradford, England BD12 7AZ" at bounding box center [1232, 484] width 594 height 84
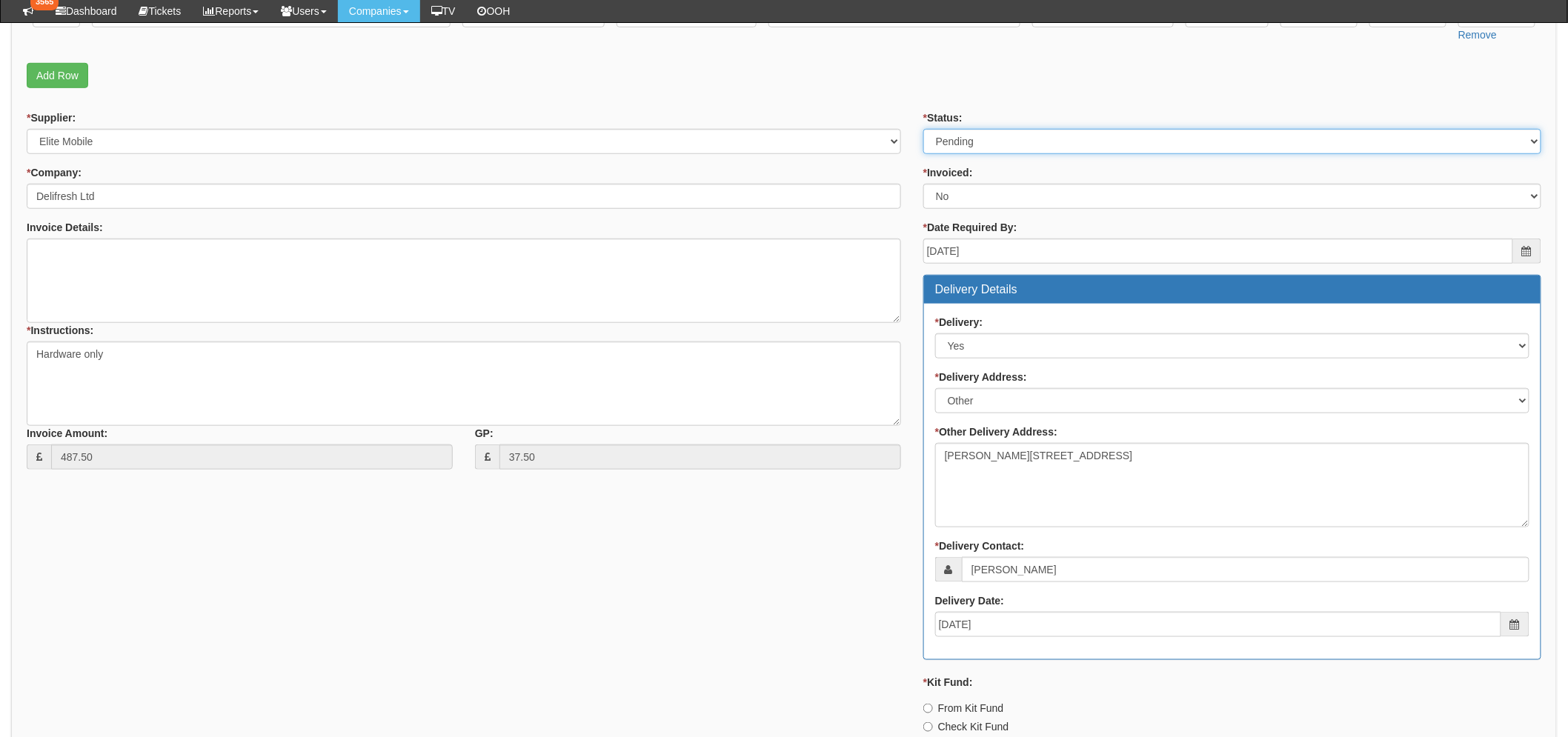
click at [952, 141] on select "Select Approved Completed Delivered Invoiced Ordered Ordered to site Part Order…" at bounding box center [1232, 141] width 618 height 25
select select "9"
click at [923, 129] on select "Select Approved Completed Delivered Invoiced Ordered Ordered to site Part Order…" at bounding box center [1232, 141] width 618 height 25
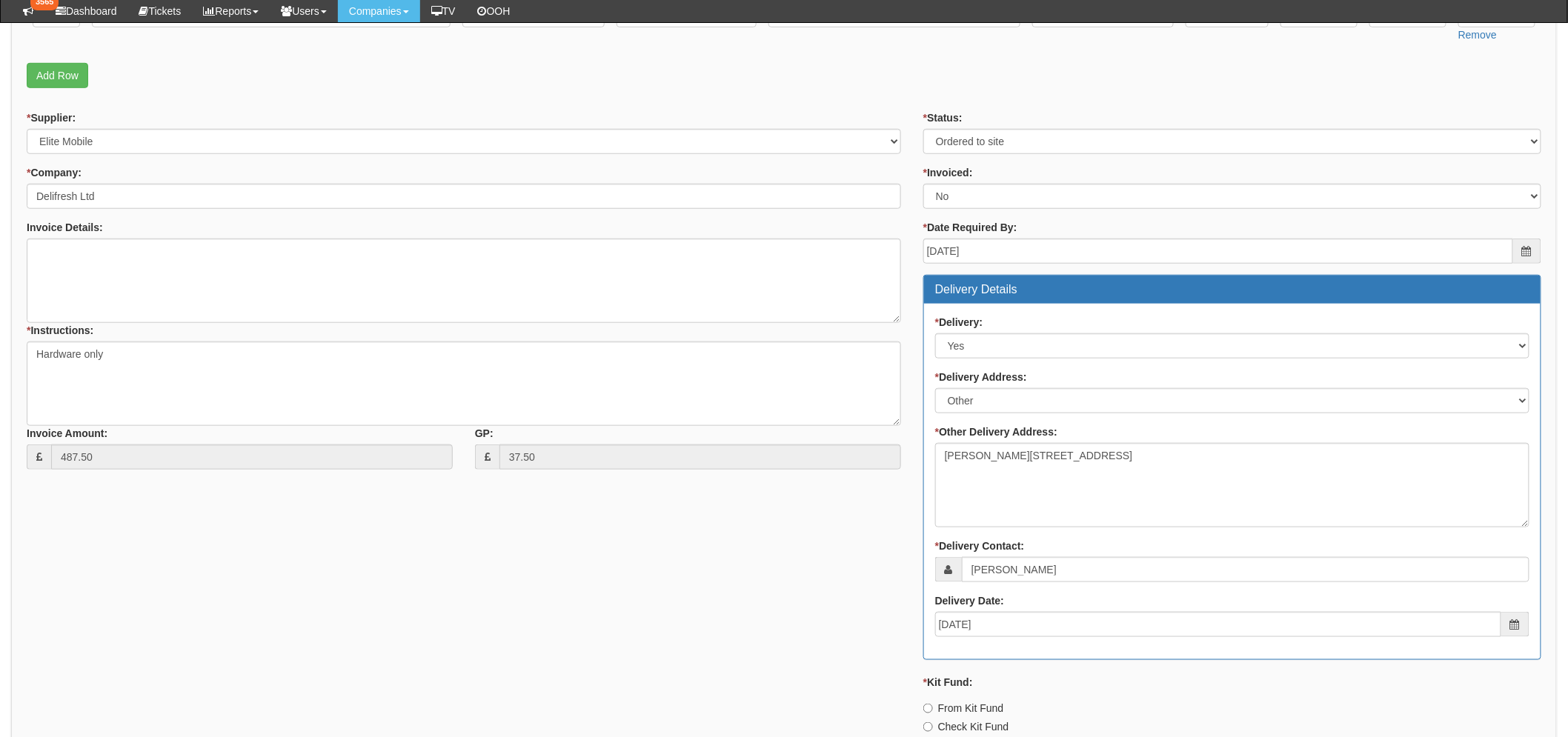
click at [588, 556] on div "* Supplier: Select 123 REG.co.uk 1Password 3 4Gon AA Jones Electric Ltd Abzorb …" at bounding box center [784, 519] width 1536 height 818
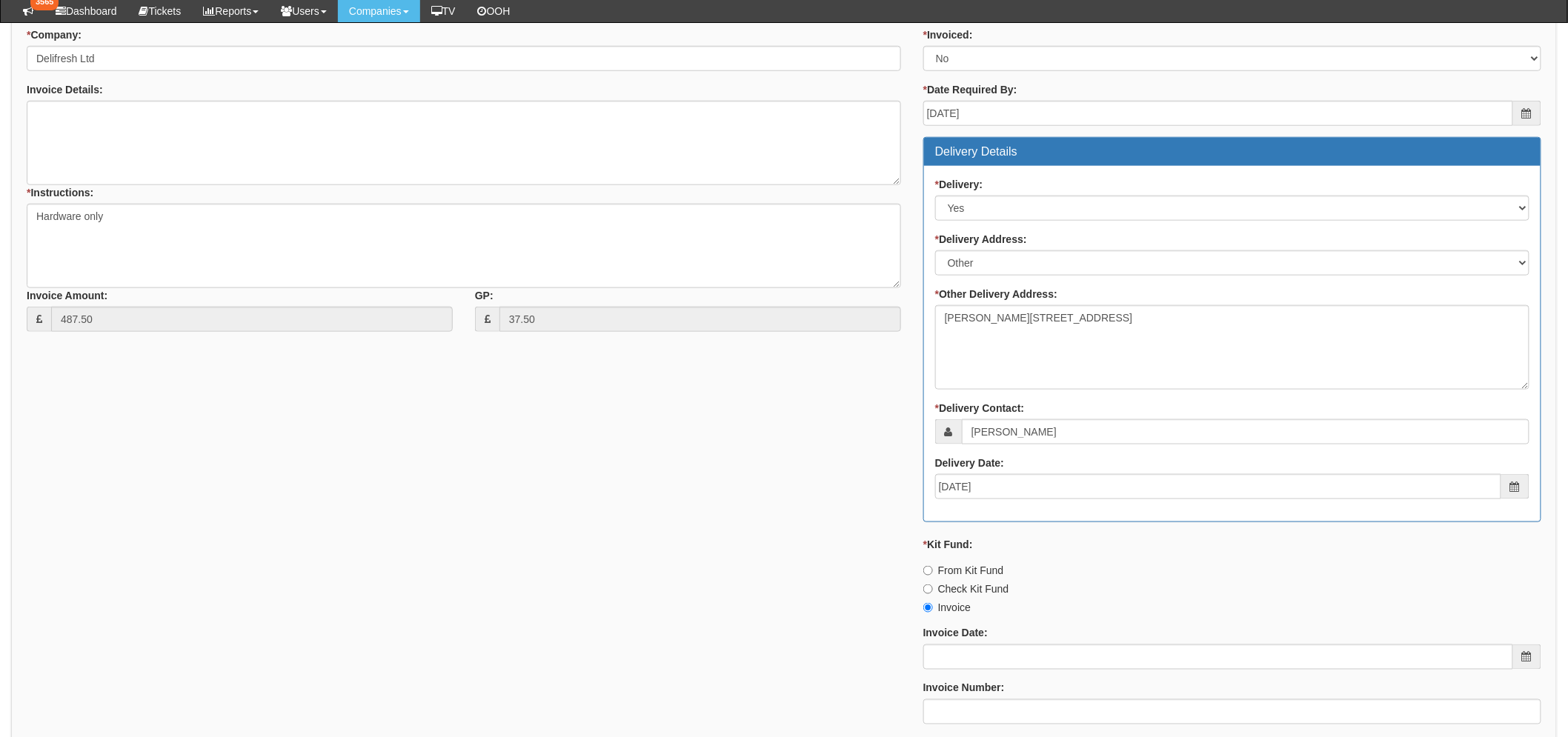
scroll to position [763, 0]
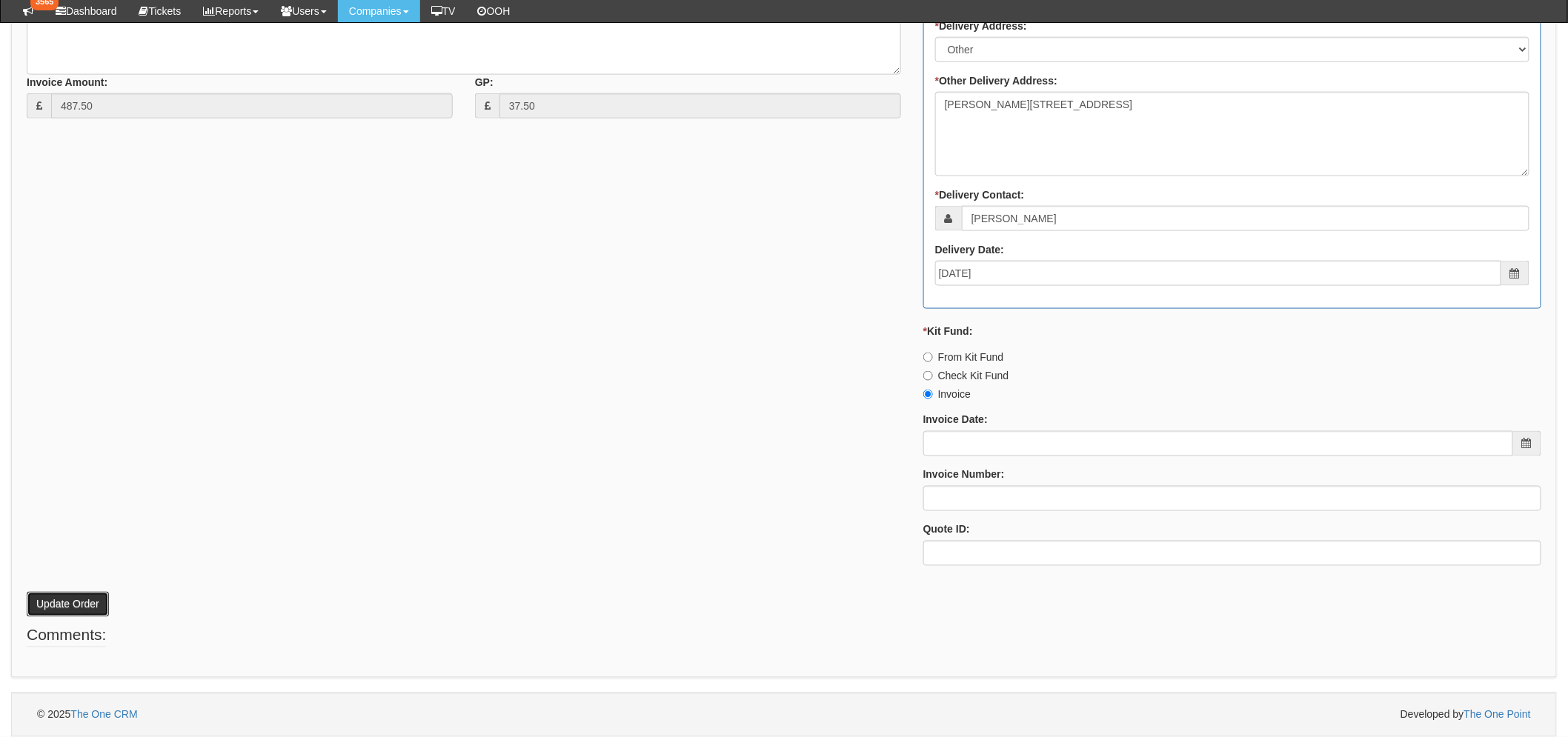
click at [67, 599] on button "Update Order" at bounding box center [68, 604] width 82 height 25
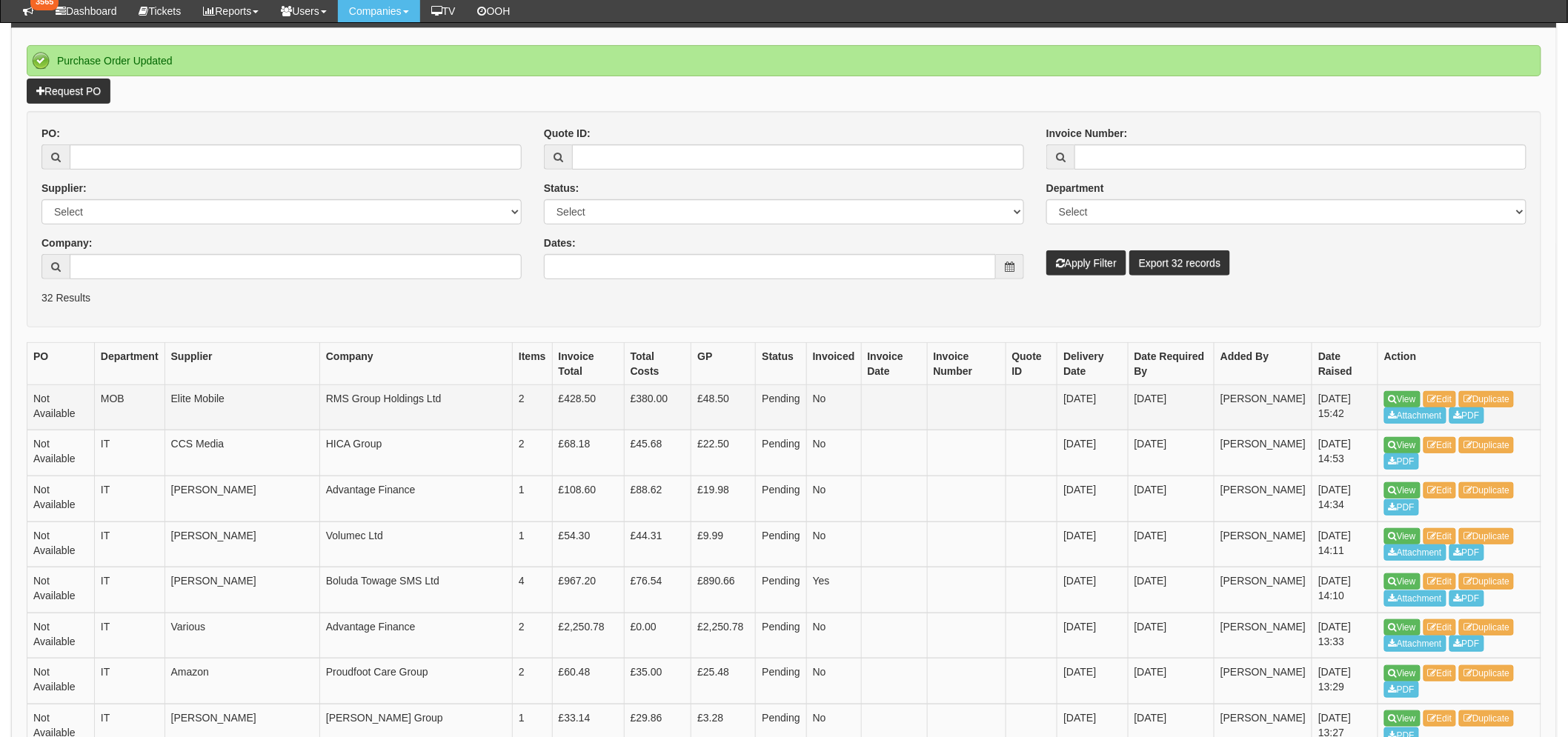
scroll to position [164, 0]
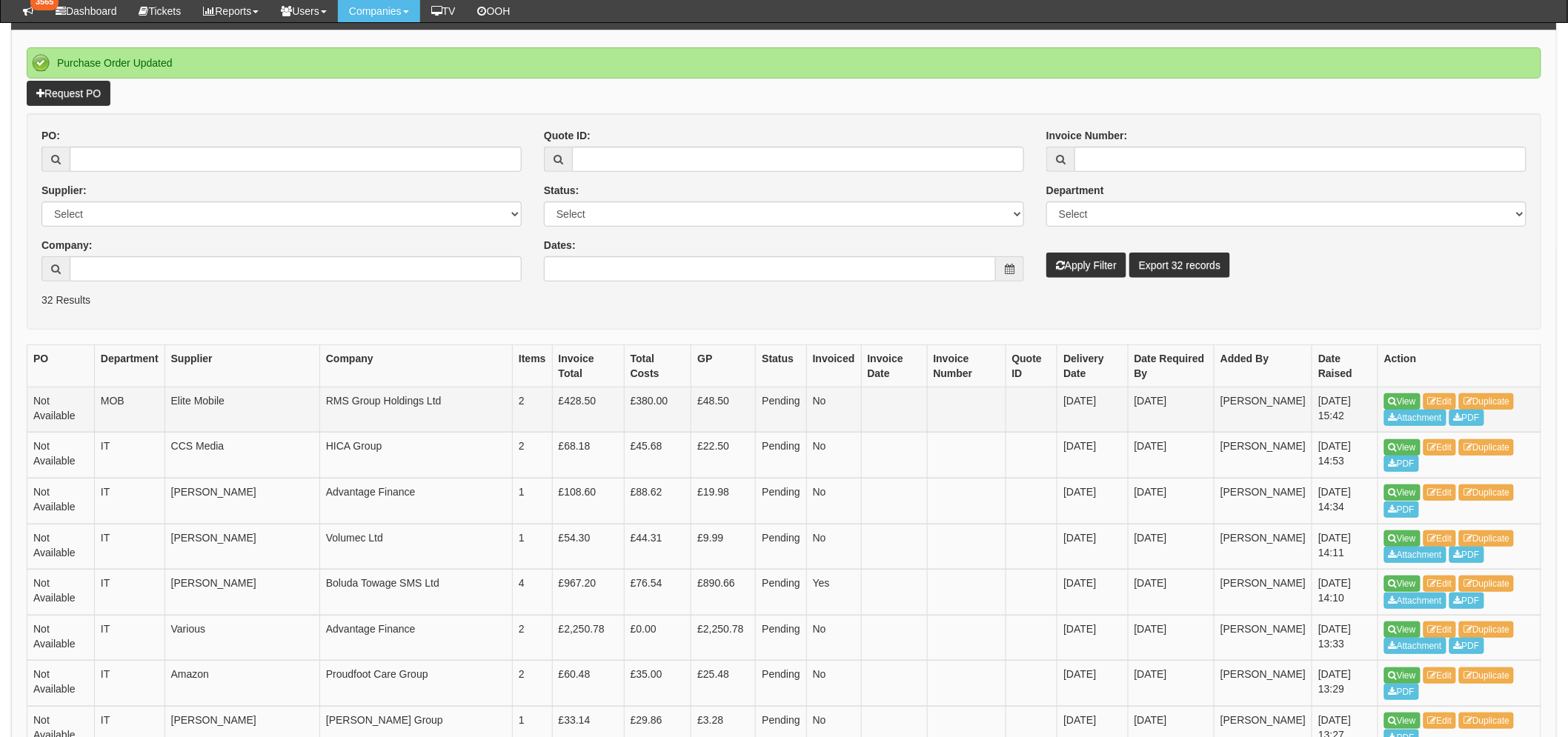
click at [1397, 389] on td "View Edit Duplicate Attachment PDF" at bounding box center [1459, 410] width 163 height 46
click at [1400, 397] on link "View" at bounding box center [1402, 402] width 36 height 17
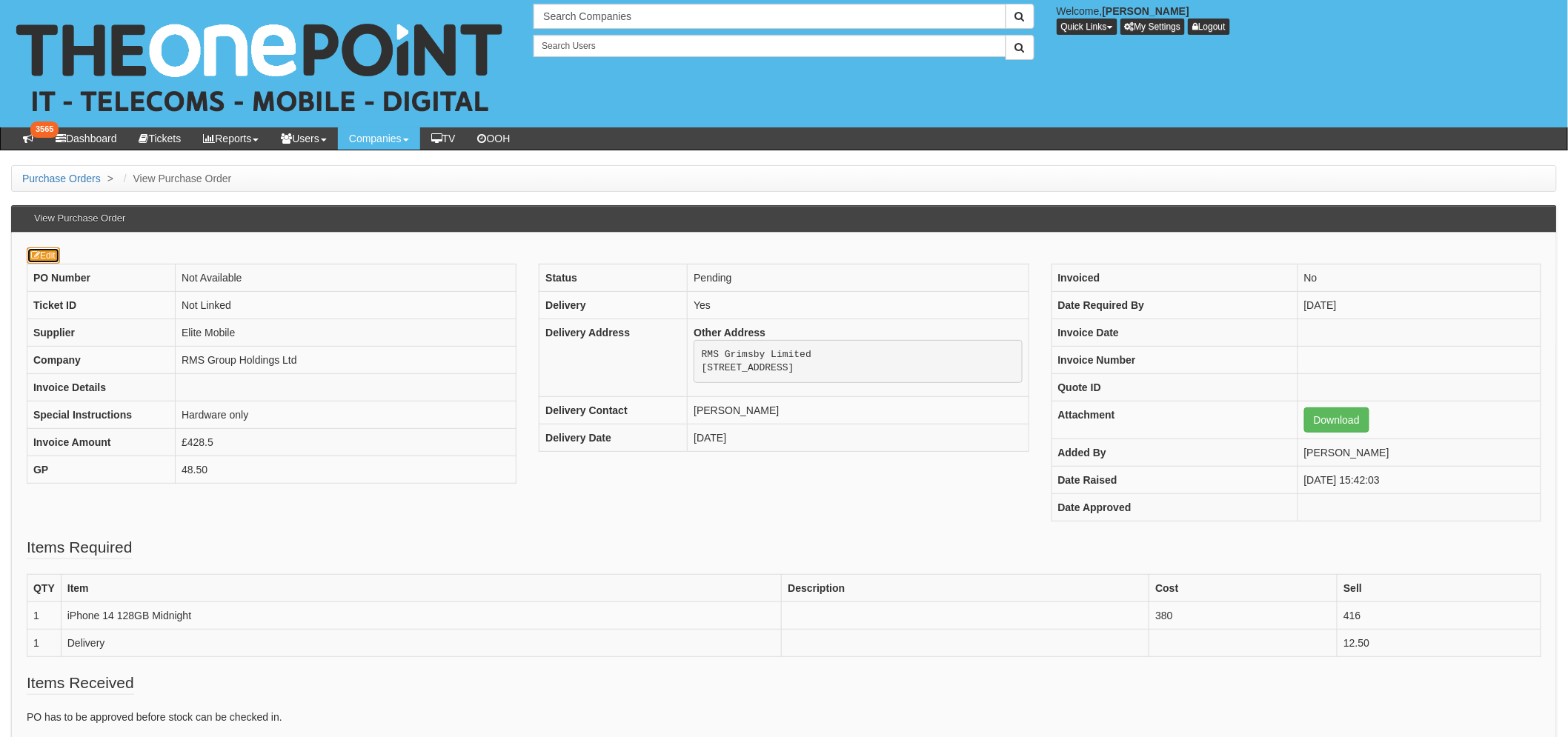
click at [56, 260] on link "Edit" at bounding box center [43, 256] width 33 height 17
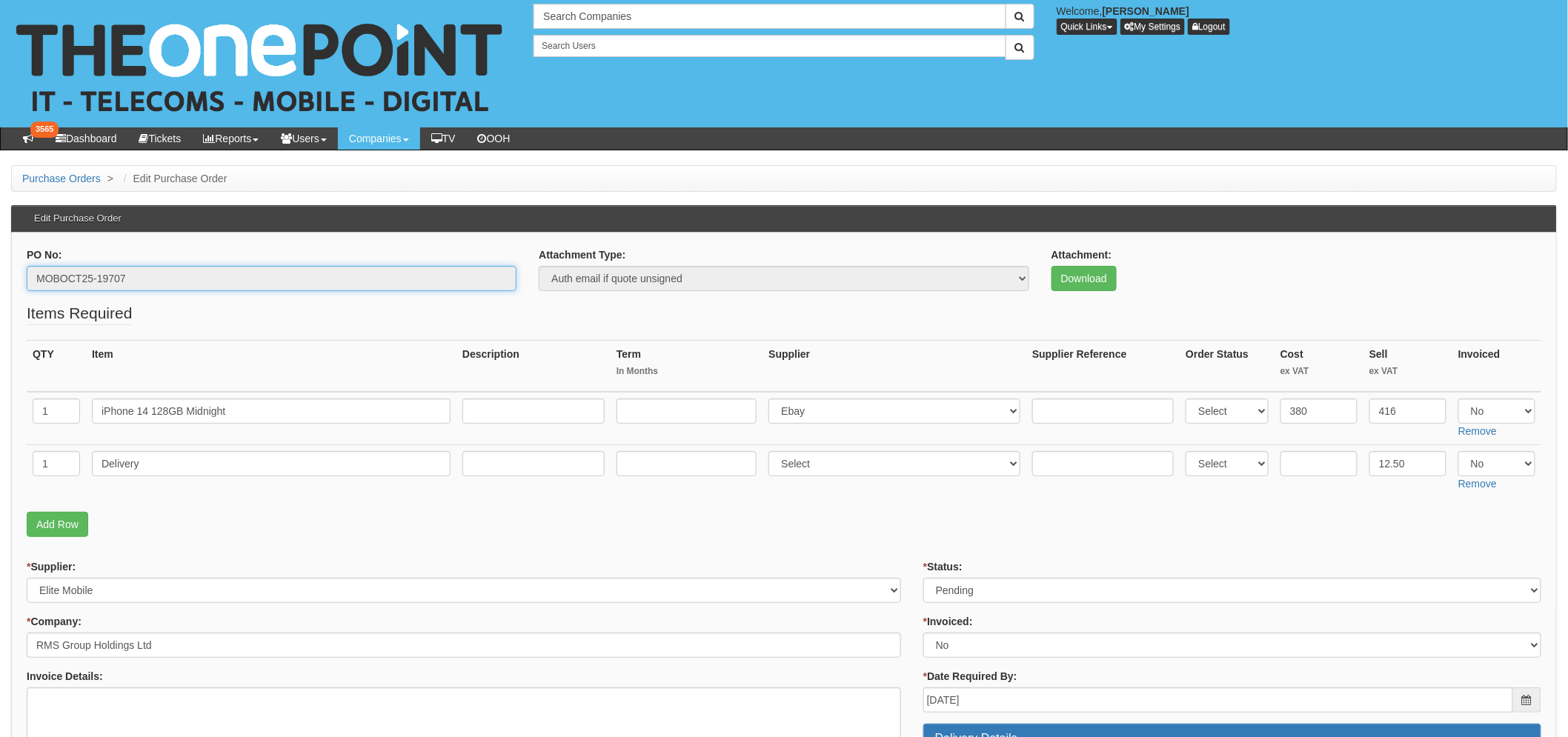
click at [115, 278] on input "MOBOCT25-19707" at bounding box center [271, 279] width 490 height 25
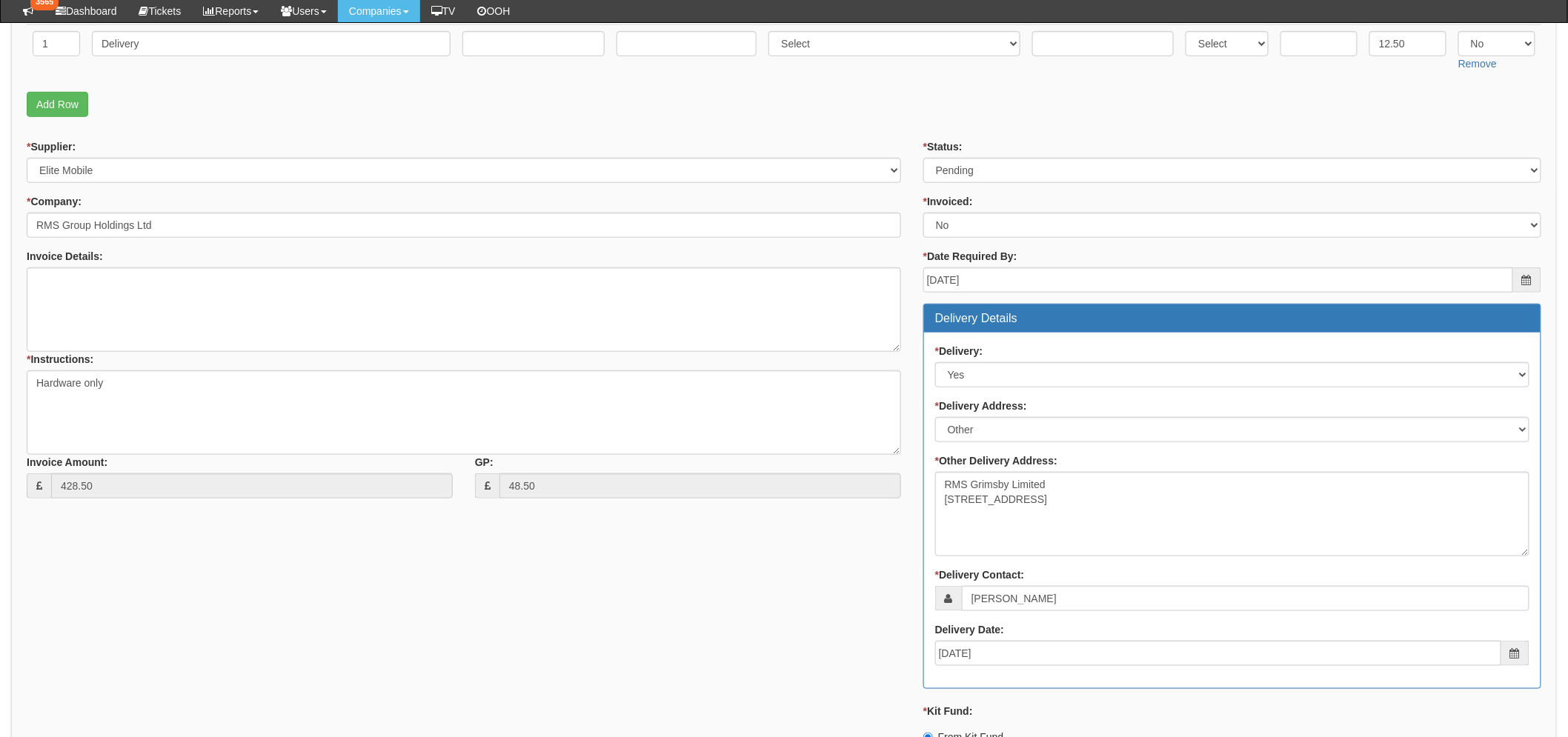
scroll to position [411, 0]
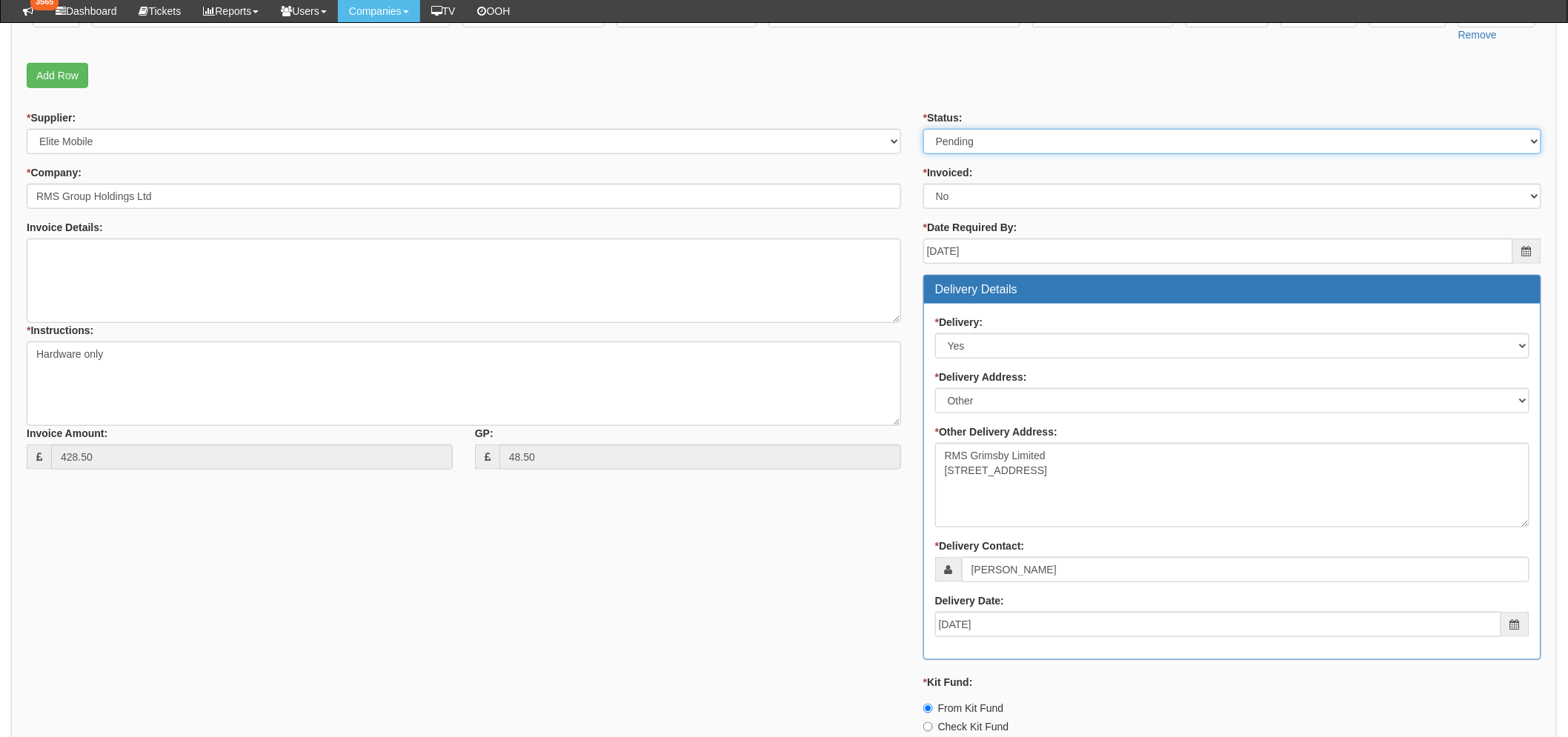
click at [1010, 140] on select "Select Approved Completed Delivered Invoiced Ordered Ordered to site Part Order…" at bounding box center [1232, 141] width 618 height 25
select select "9"
click at [923, 129] on select "Select Approved Completed Delivered Invoiced Ordered Ordered to site Part Order…" at bounding box center [1232, 141] width 618 height 25
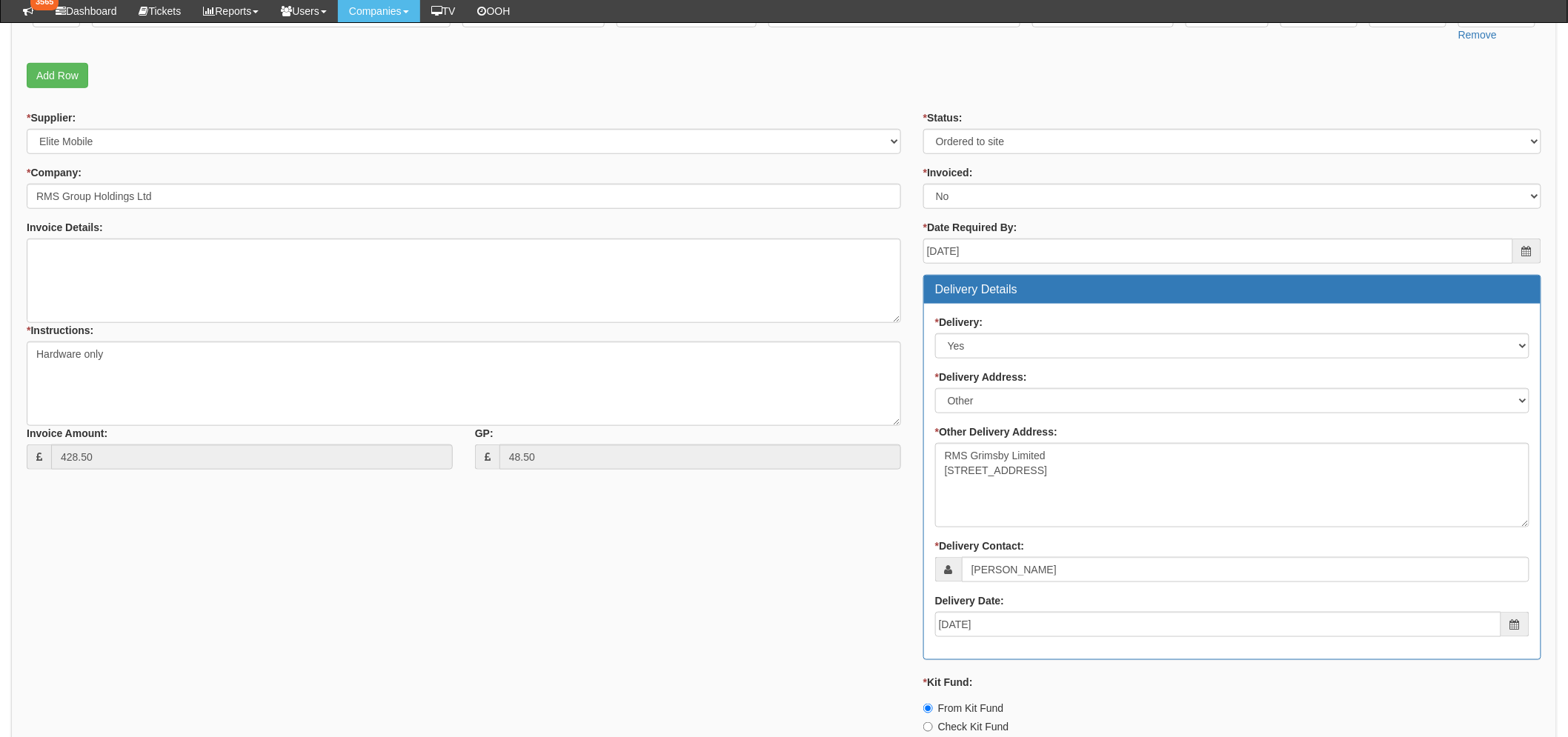
click at [700, 585] on div "* Supplier: Select 123 REG.co.uk 1Password 3 4Gon AA Jones Electric Ltd Abzorb …" at bounding box center [784, 519] width 1536 height 818
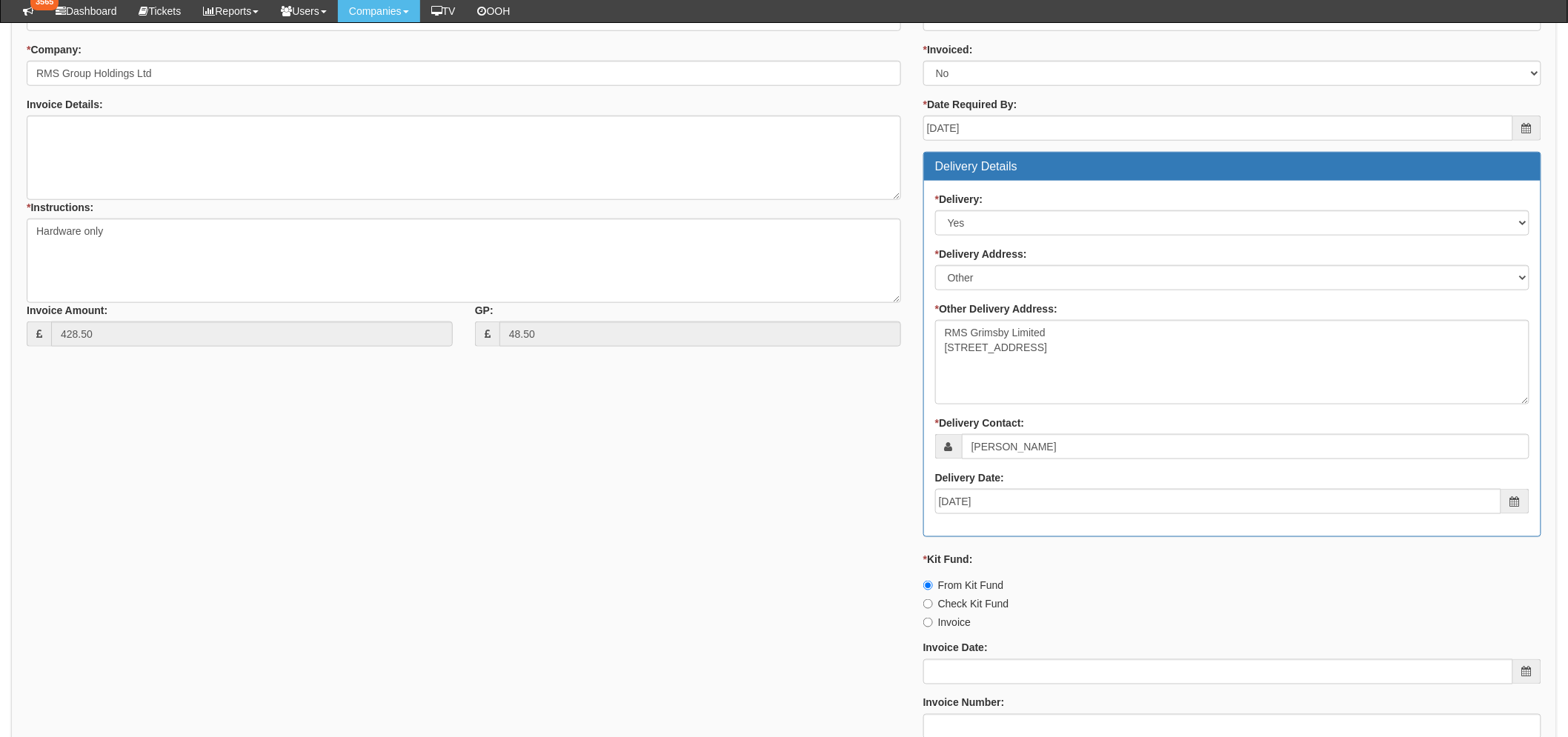
scroll to position [658, 0]
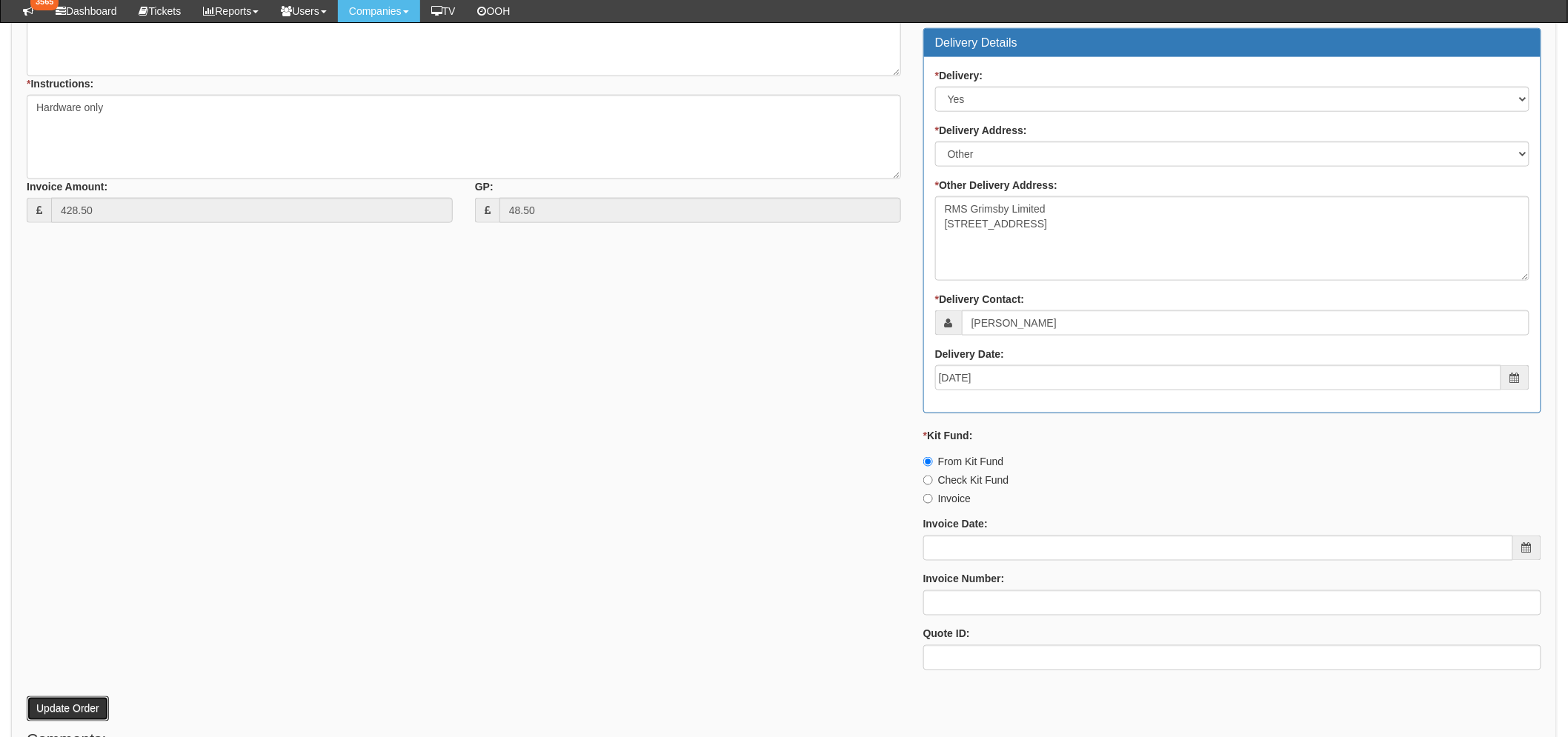
click at [49, 706] on button "Update Order" at bounding box center [68, 709] width 82 height 25
